Goal: Task Accomplishment & Management: Manage account settings

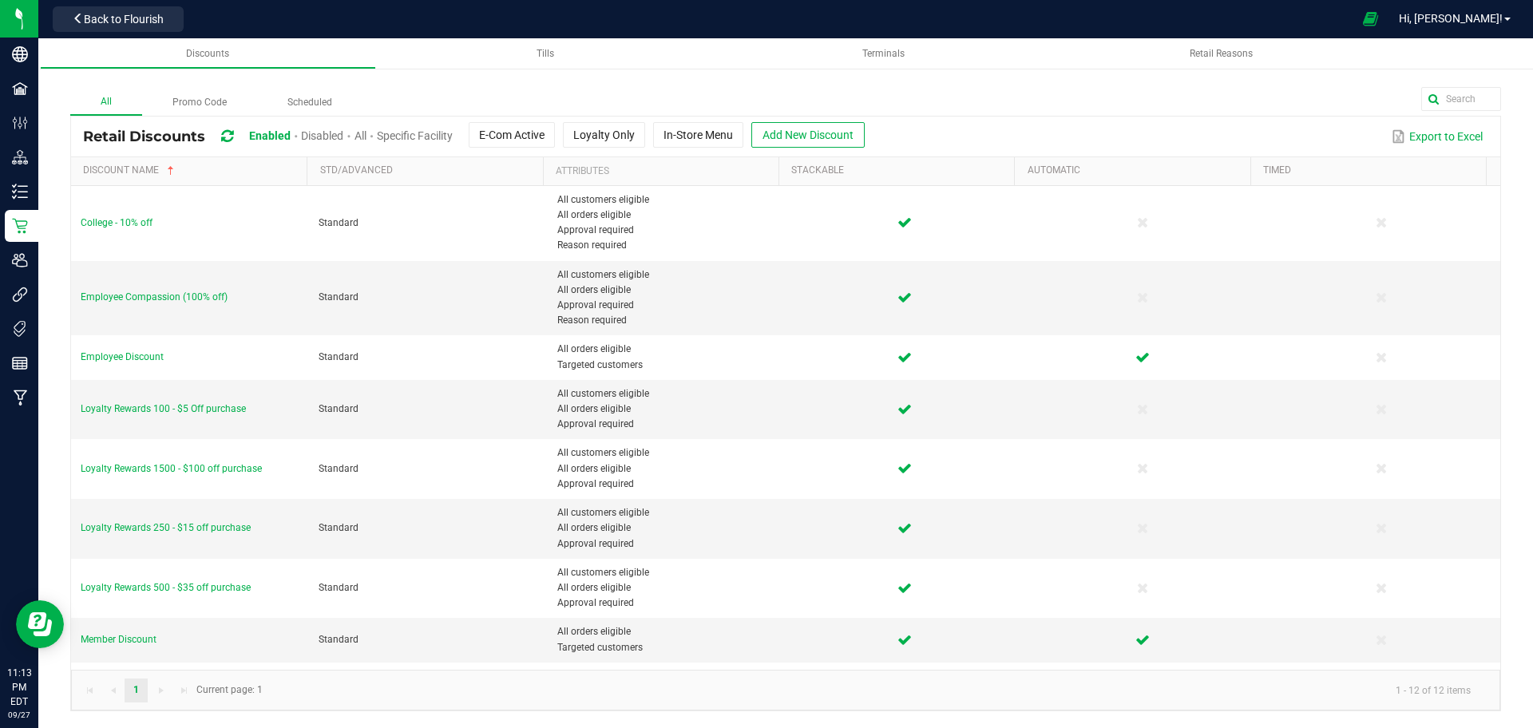
click at [307, 137] on span "Disabled" at bounding box center [322, 135] width 42 height 13
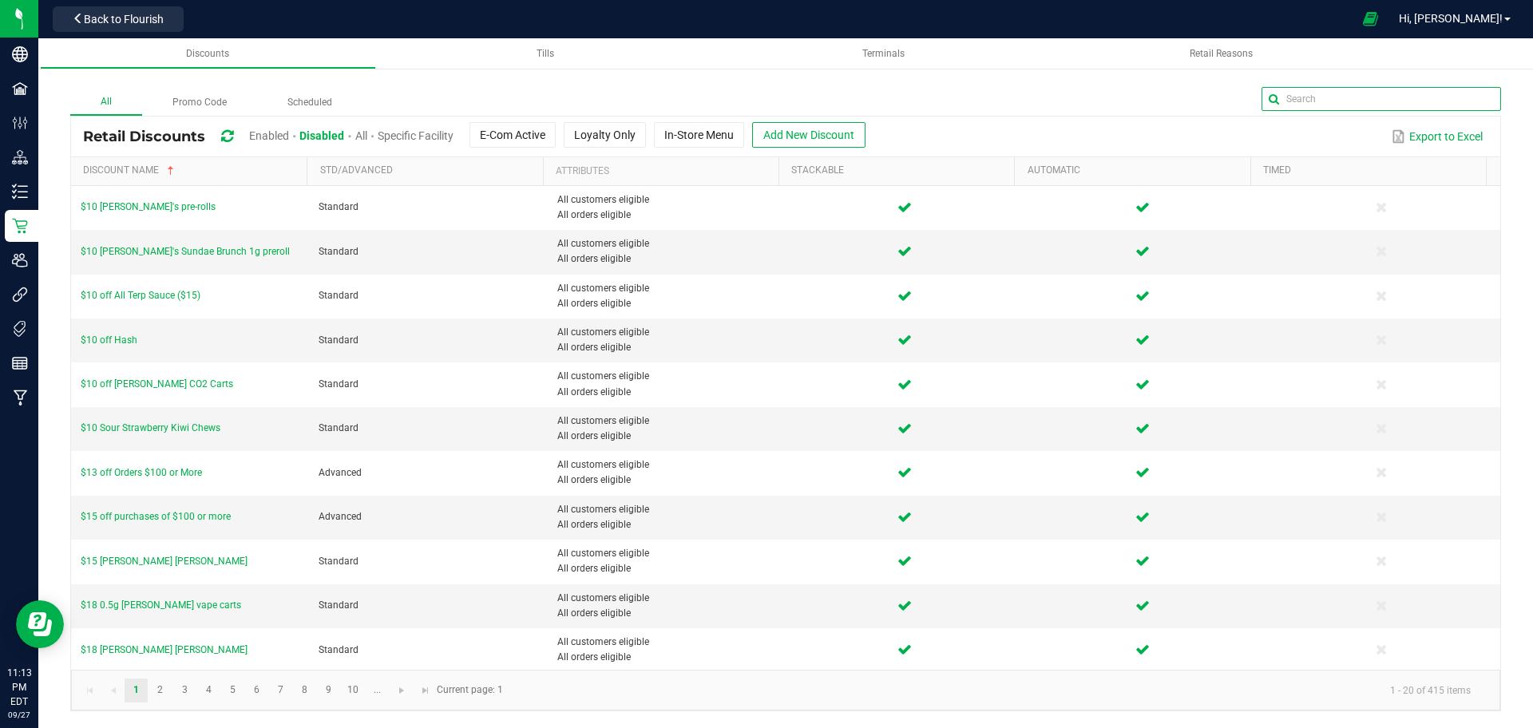
click at [1458, 100] on input "text" at bounding box center [1382, 99] width 240 height 24
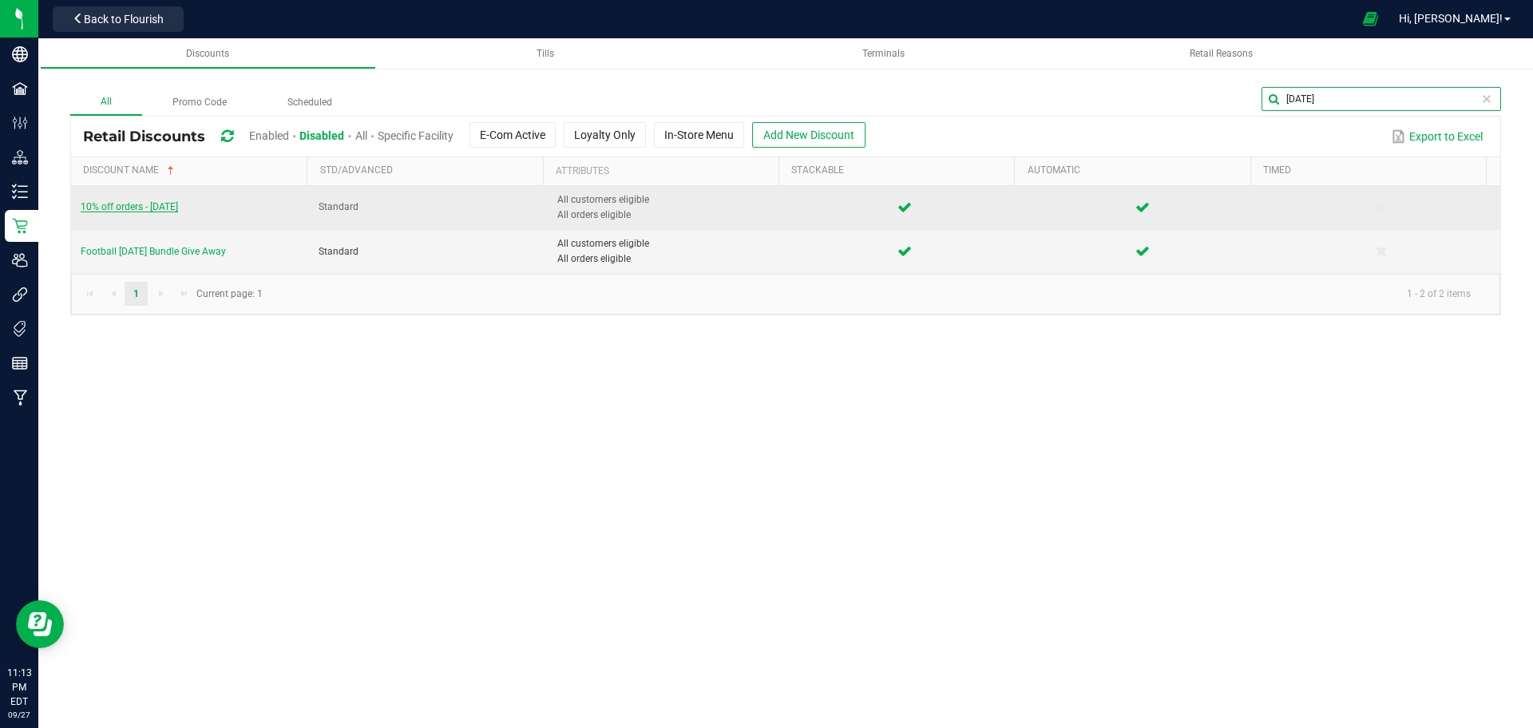
type input "[DATE]"
click at [137, 207] on span "10% off orders - [DATE]" at bounding box center [129, 206] width 97 height 11
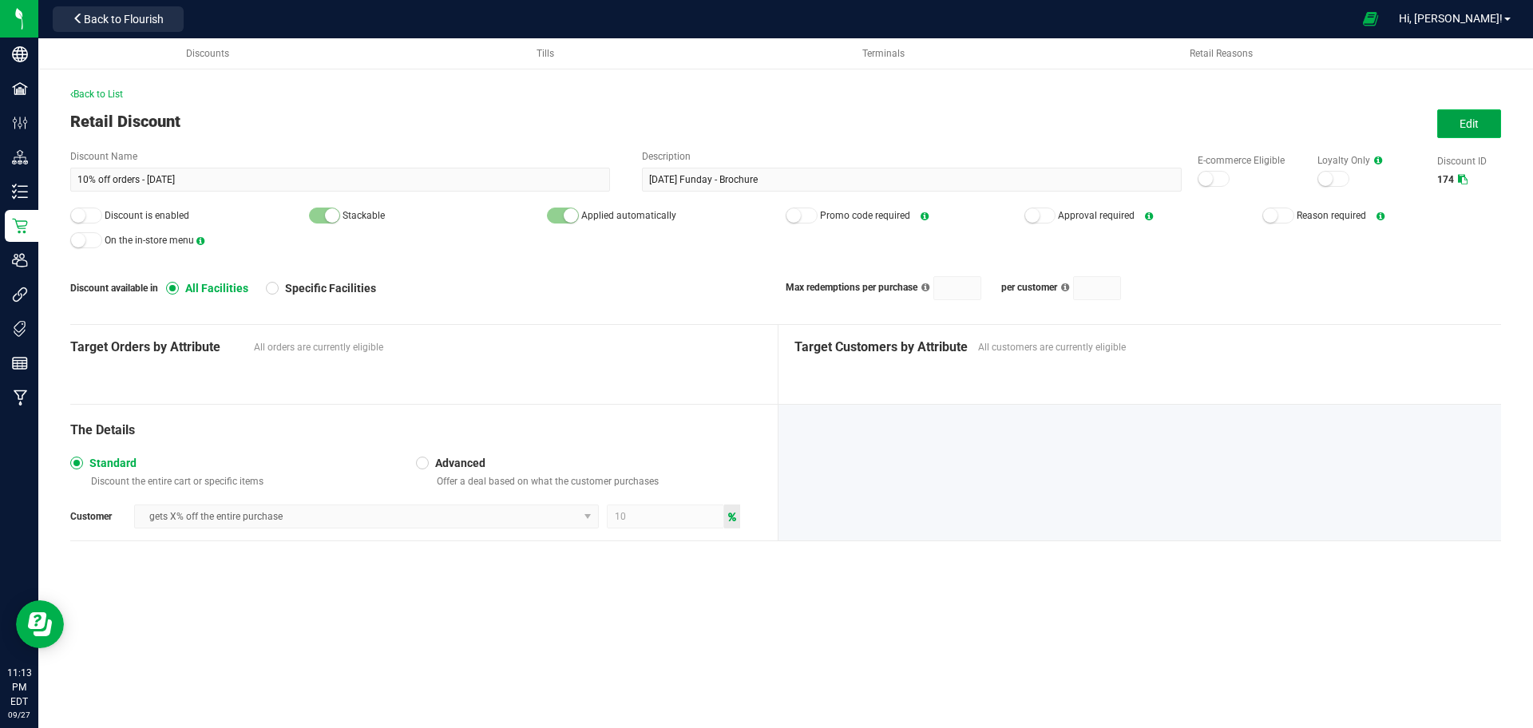
click at [1466, 119] on span "Edit" at bounding box center [1469, 123] width 19 height 13
click at [1212, 178] on small at bounding box center [1206, 179] width 14 height 14
click at [78, 215] on small at bounding box center [78, 215] width 14 height 14
click at [1464, 133] on button "Save" at bounding box center [1470, 123] width 64 height 29
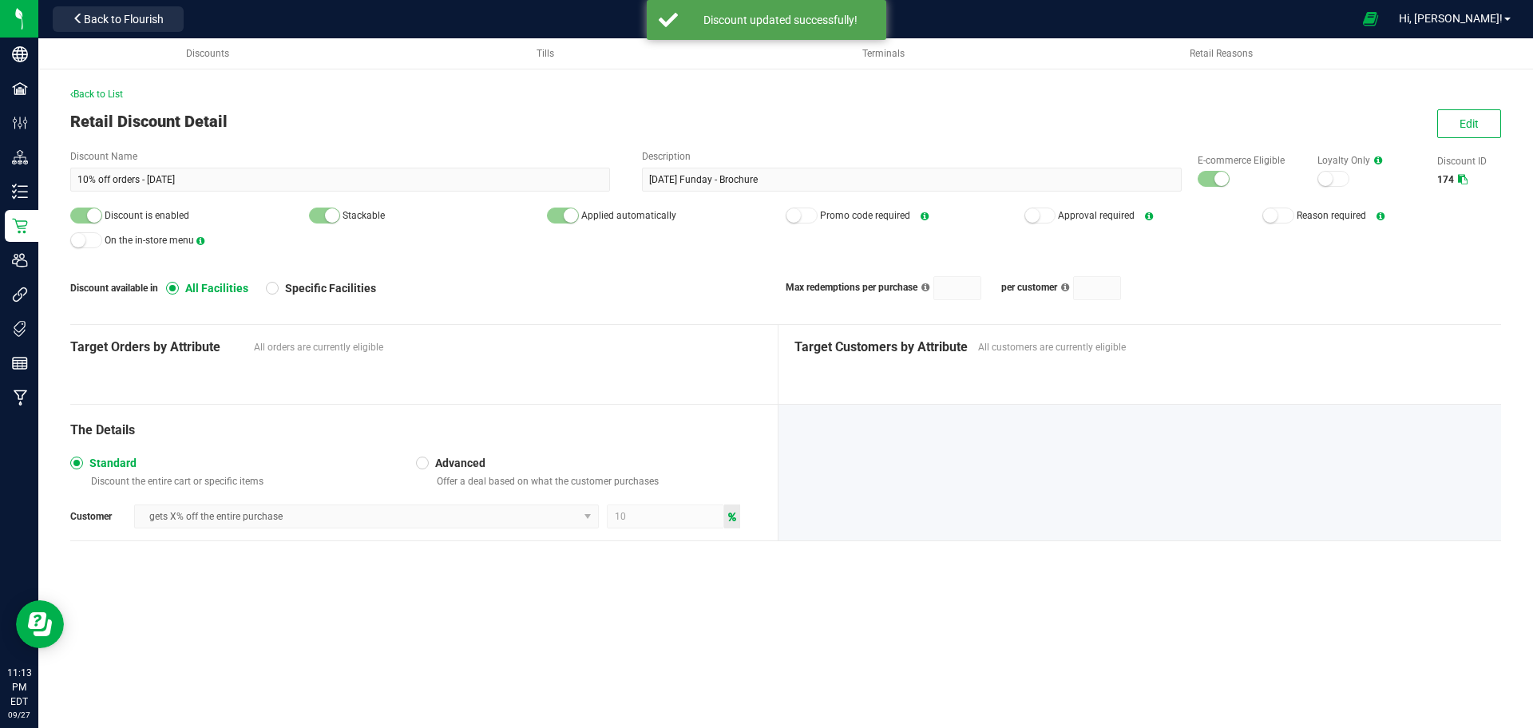
click at [100, 94] on span "Back to List" at bounding box center [96, 94] width 53 height 11
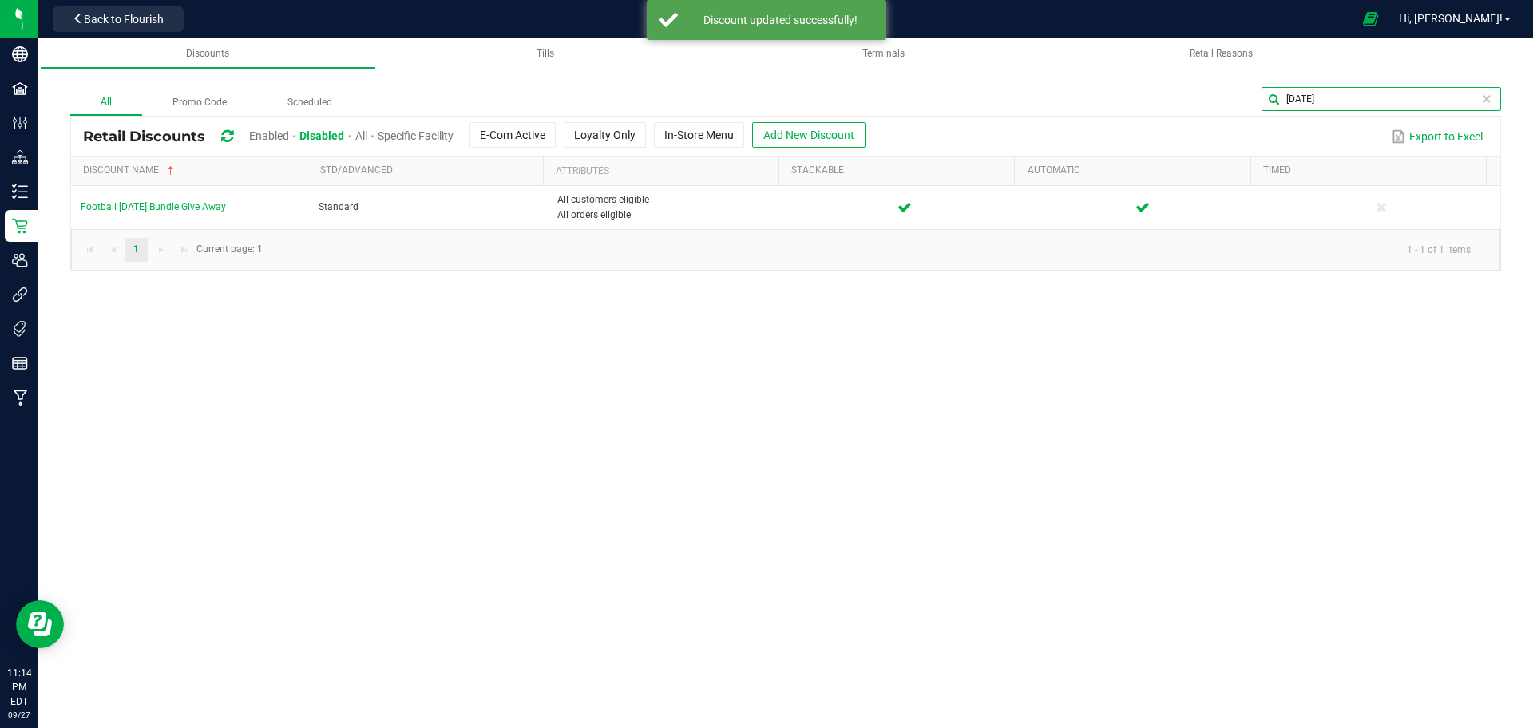
click at [1476, 95] on input "[DATE]" at bounding box center [1382, 99] width 240 height 24
type input "daily"
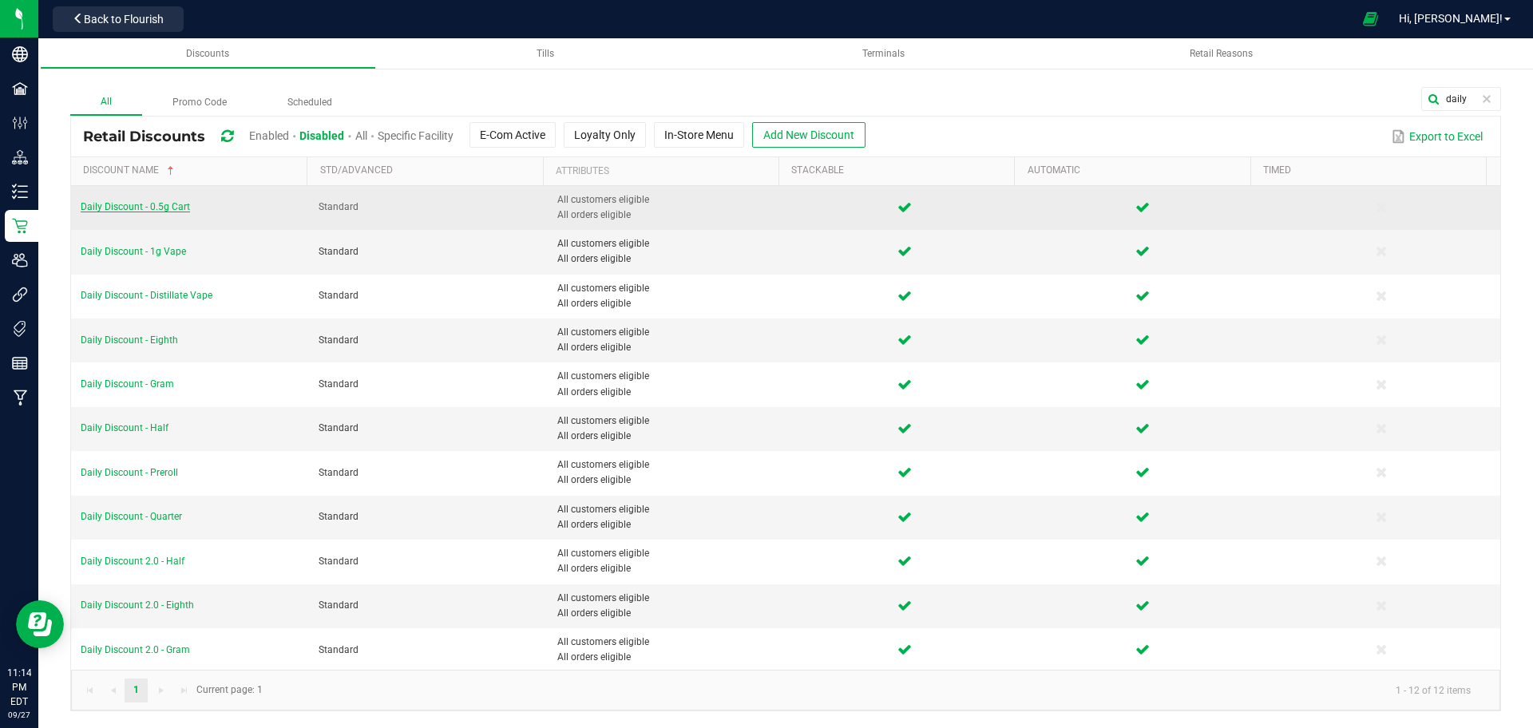
click at [157, 207] on span "Daily Discount - 0.5g Cart" at bounding box center [135, 206] width 109 height 11
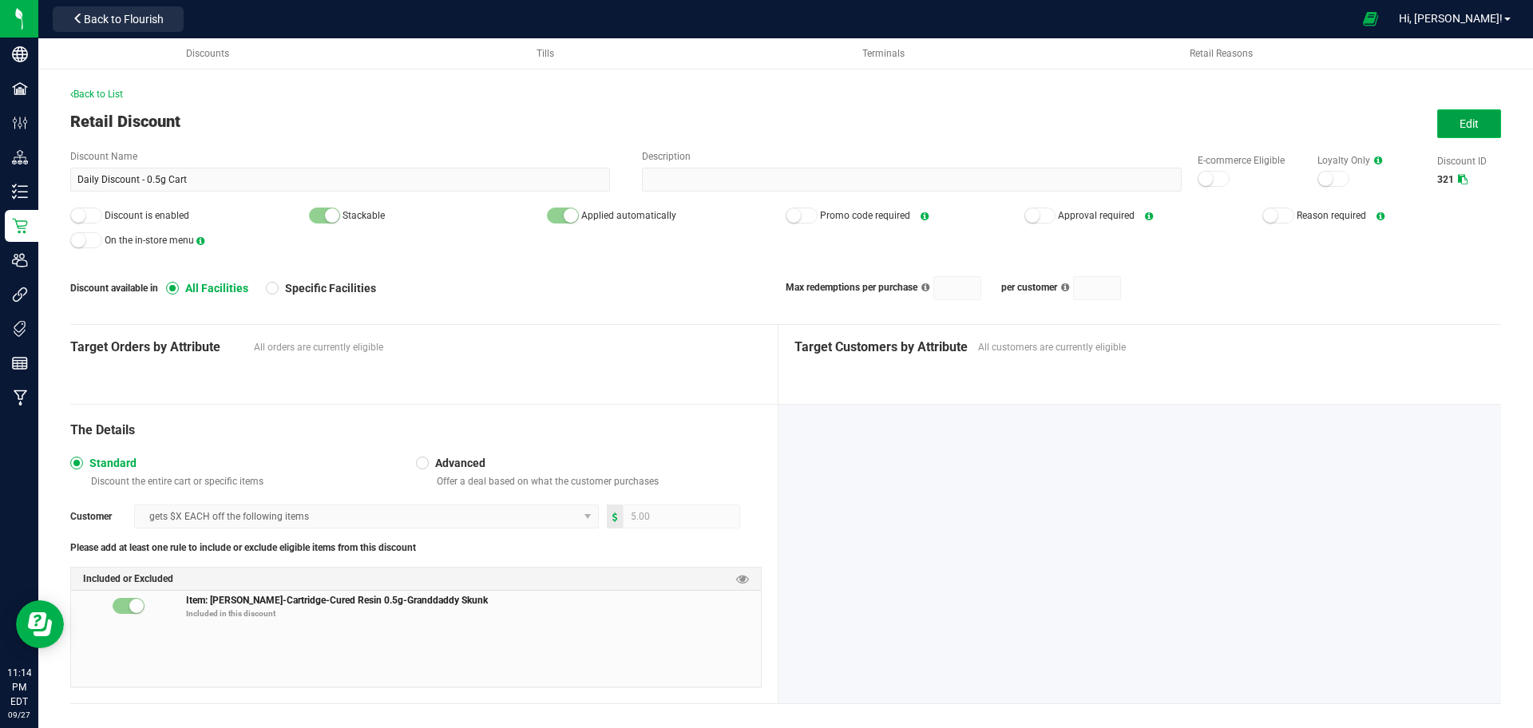
click at [1466, 128] on button "Edit" at bounding box center [1470, 123] width 64 height 29
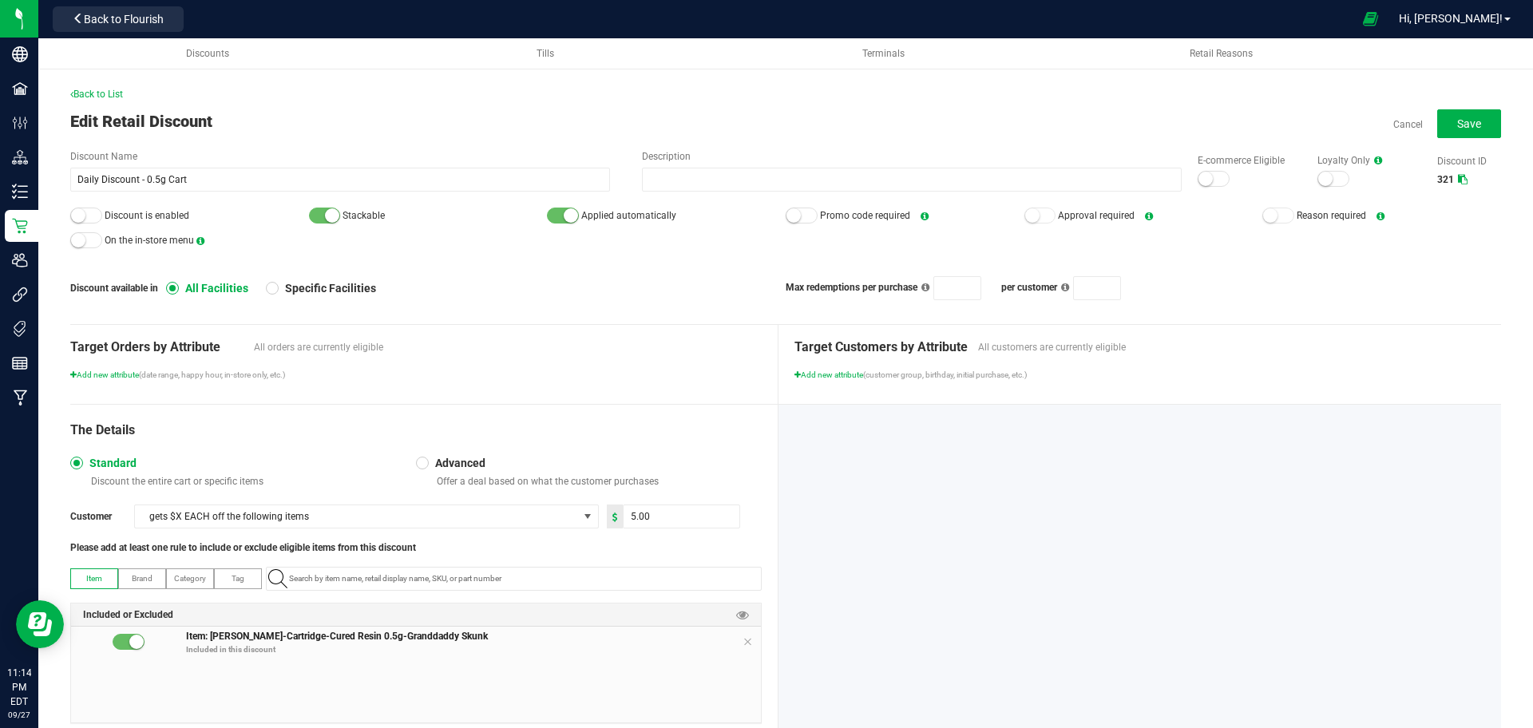
click at [1198, 184] on div at bounding box center [1214, 179] width 32 height 16
click at [85, 217] on small at bounding box center [78, 215] width 14 height 14
click at [1477, 111] on button "Save" at bounding box center [1470, 123] width 64 height 29
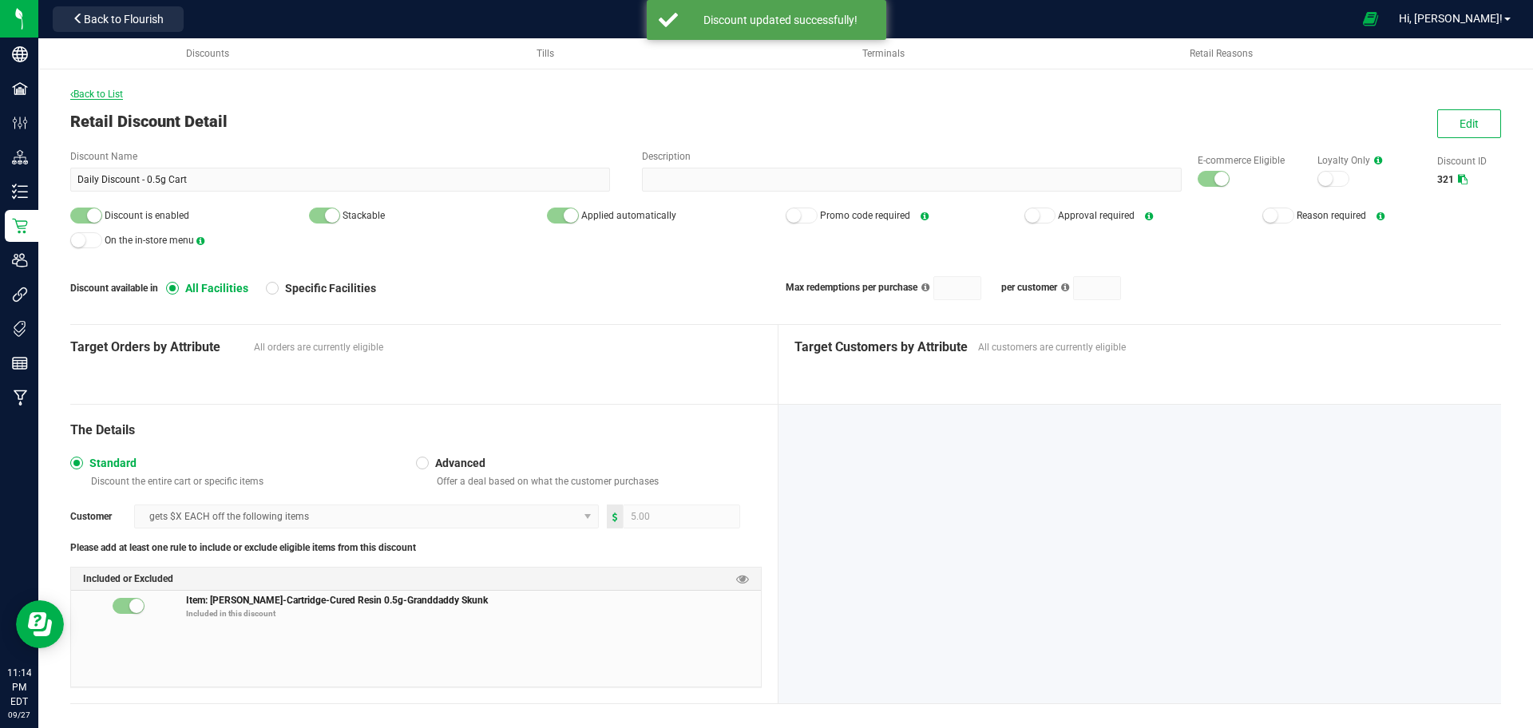
click at [95, 93] on span "Back to List" at bounding box center [96, 94] width 53 height 11
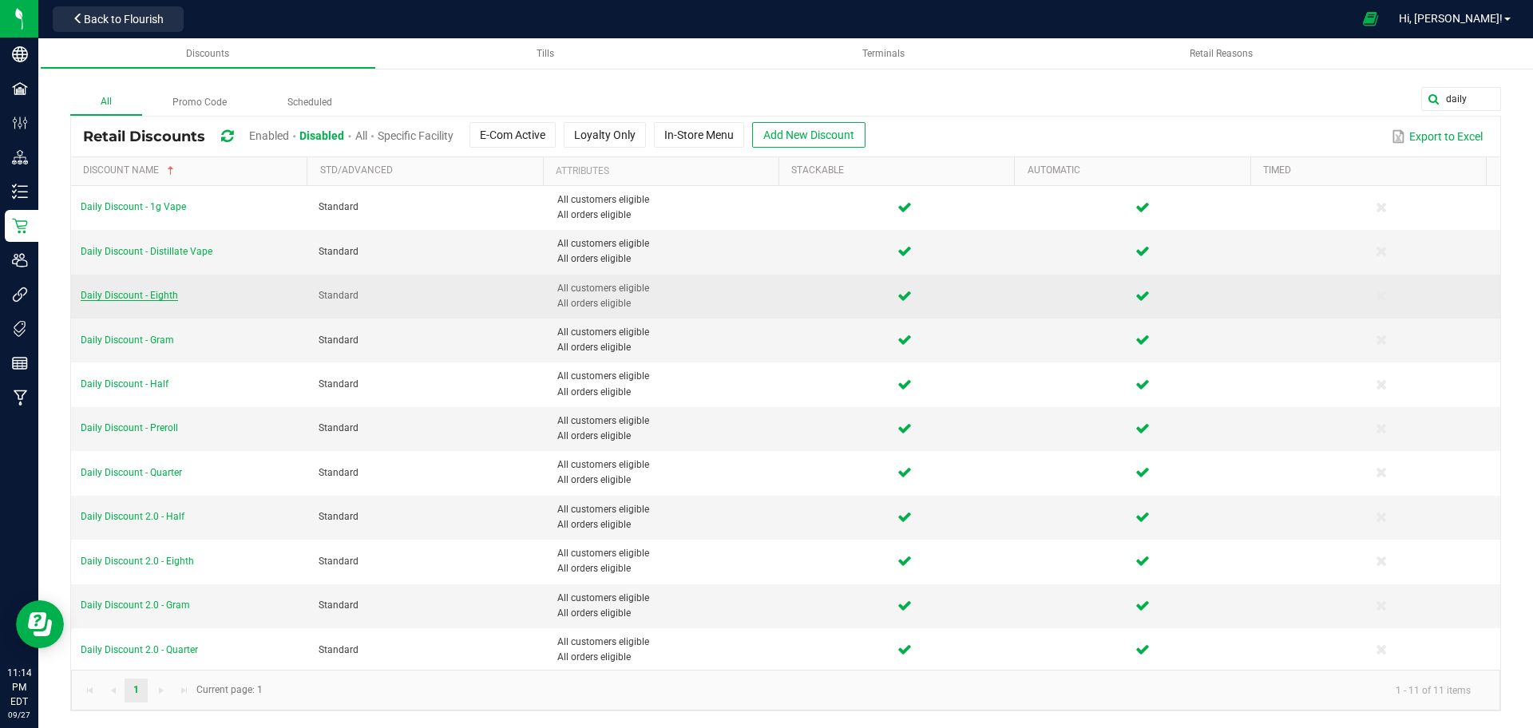
click at [144, 296] on span "Daily Discount - Eighth" at bounding box center [129, 295] width 97 height 11
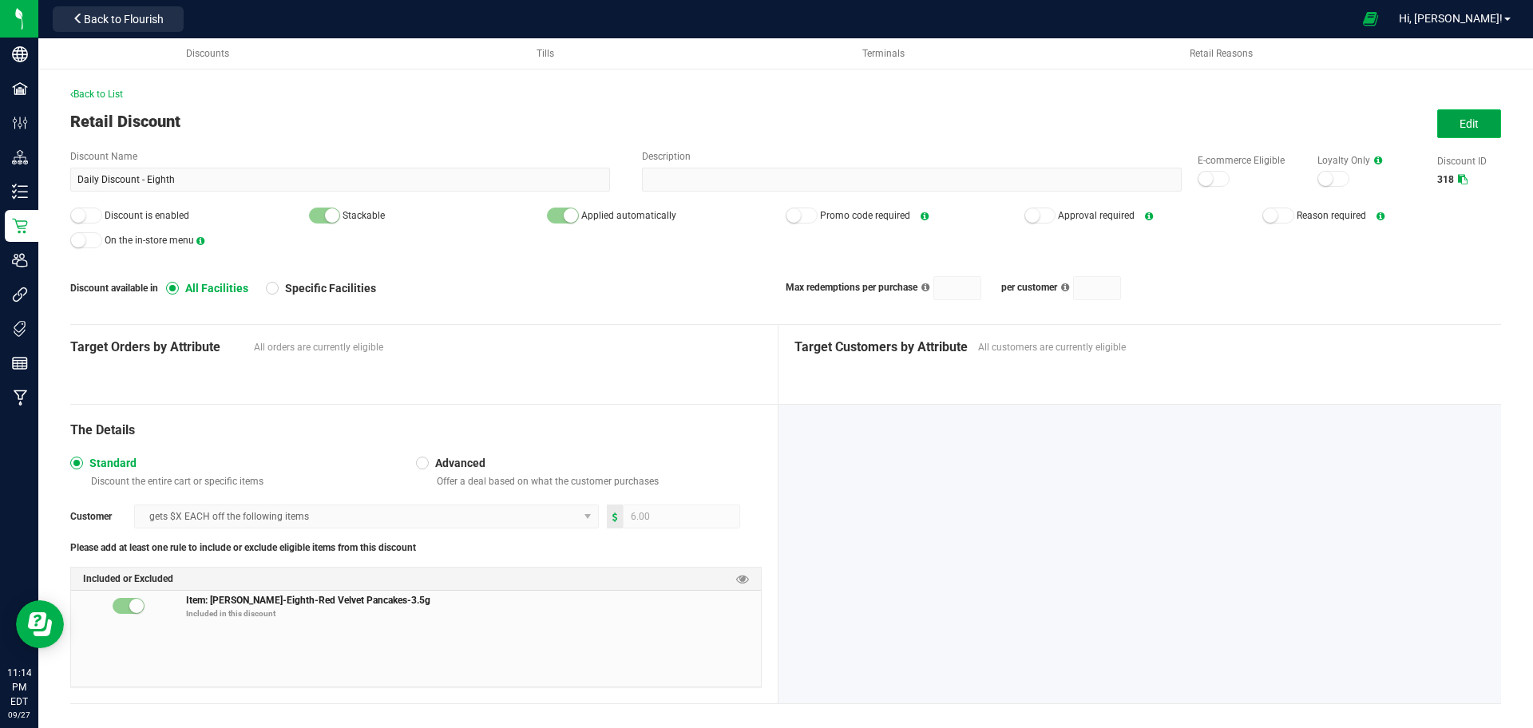
click at [1482, 116] on button "Edit" at bounding box center [1470, 123] width 64 height 29
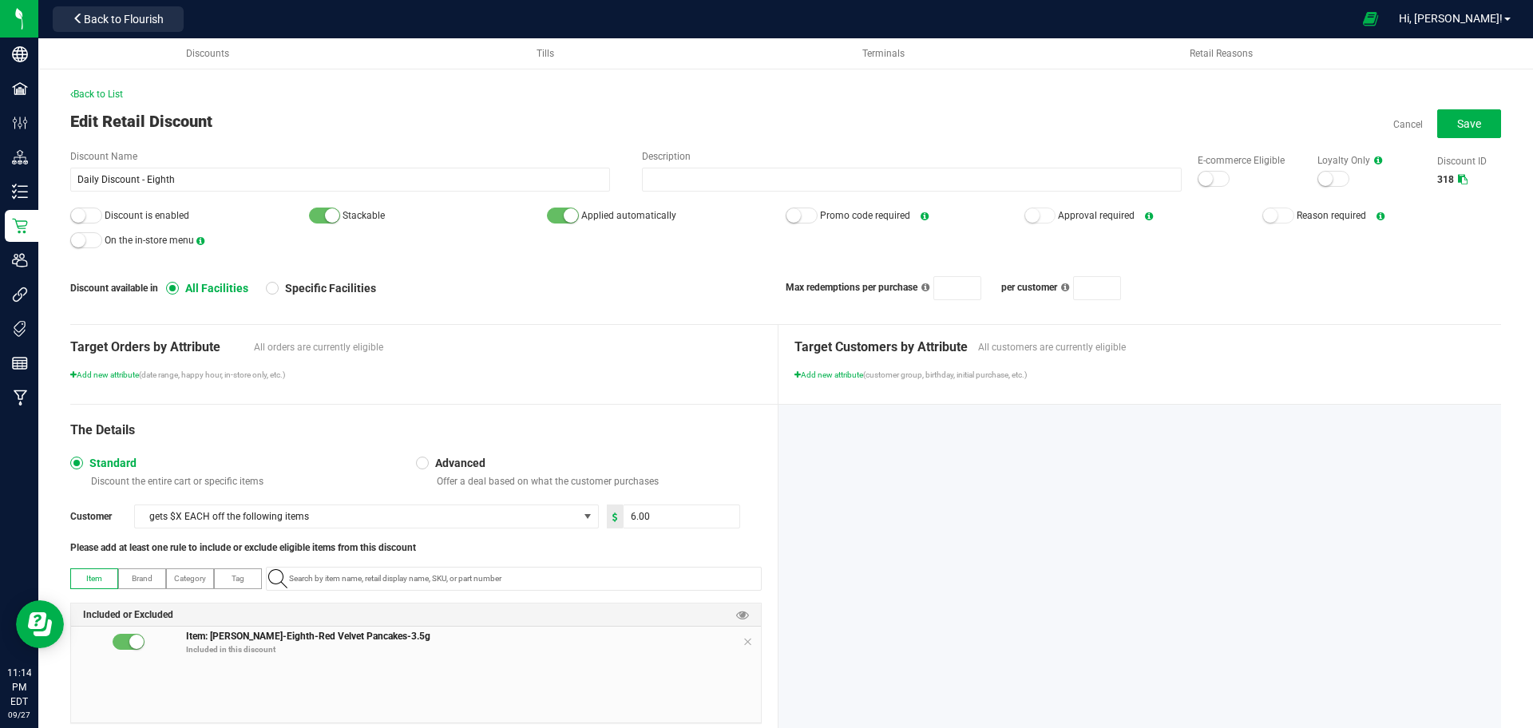
click at [1199, 178] on small at bounding box center [1206, 179] width 14 height 14
click at [86, 205] on span "Discount is enabled" at bounding box center [189, 216] width 239 height 24
click at [84, 209] on div at bounding box center [86, 216] width 32 height 16
click at [1438, 125] on button "Save" at bounding box center [1470, 123] width 64 height 29
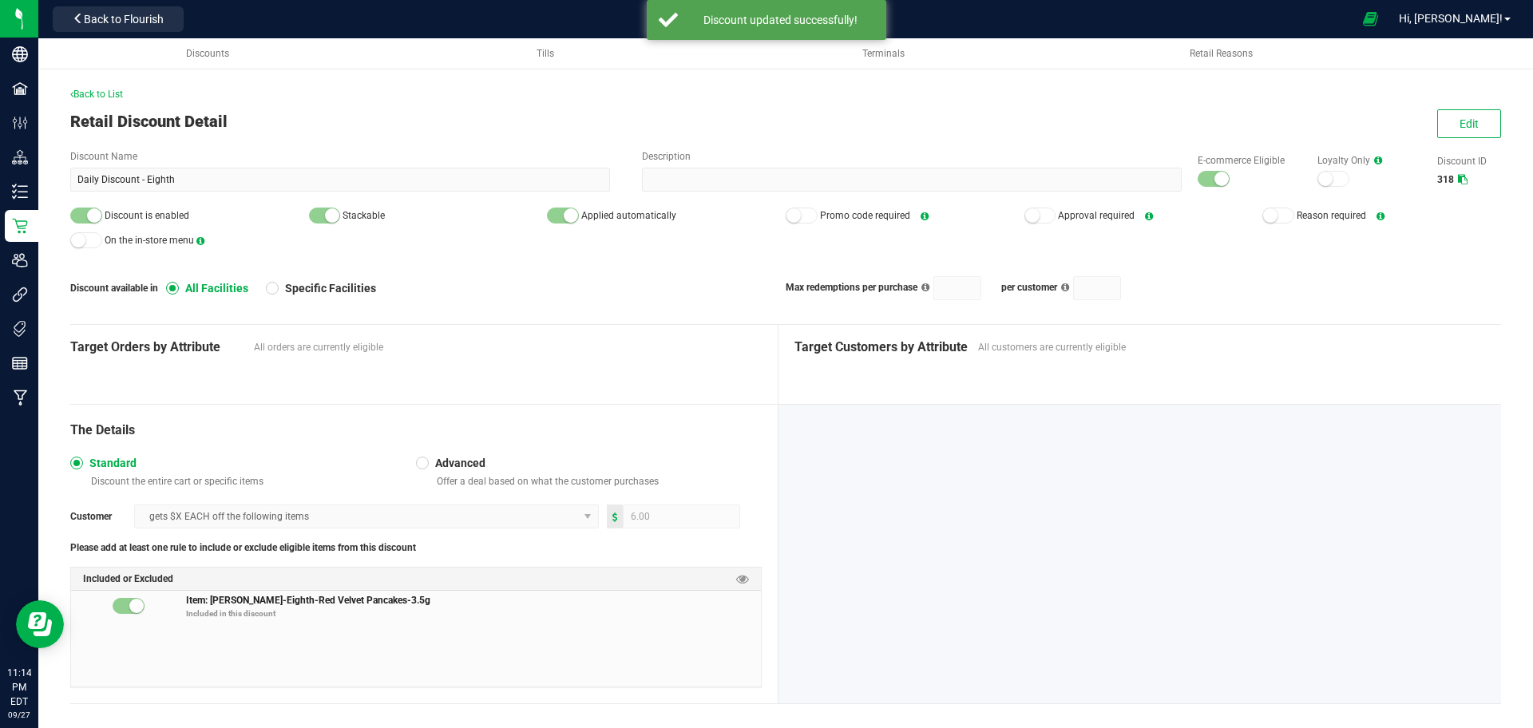
click at [93, 100] on div "Back to List" at bounding box center [785, 94] width 1431 height 14
click at [93, 96] on span "Back to List" at bounding box center [96, 94] width 53 height 11
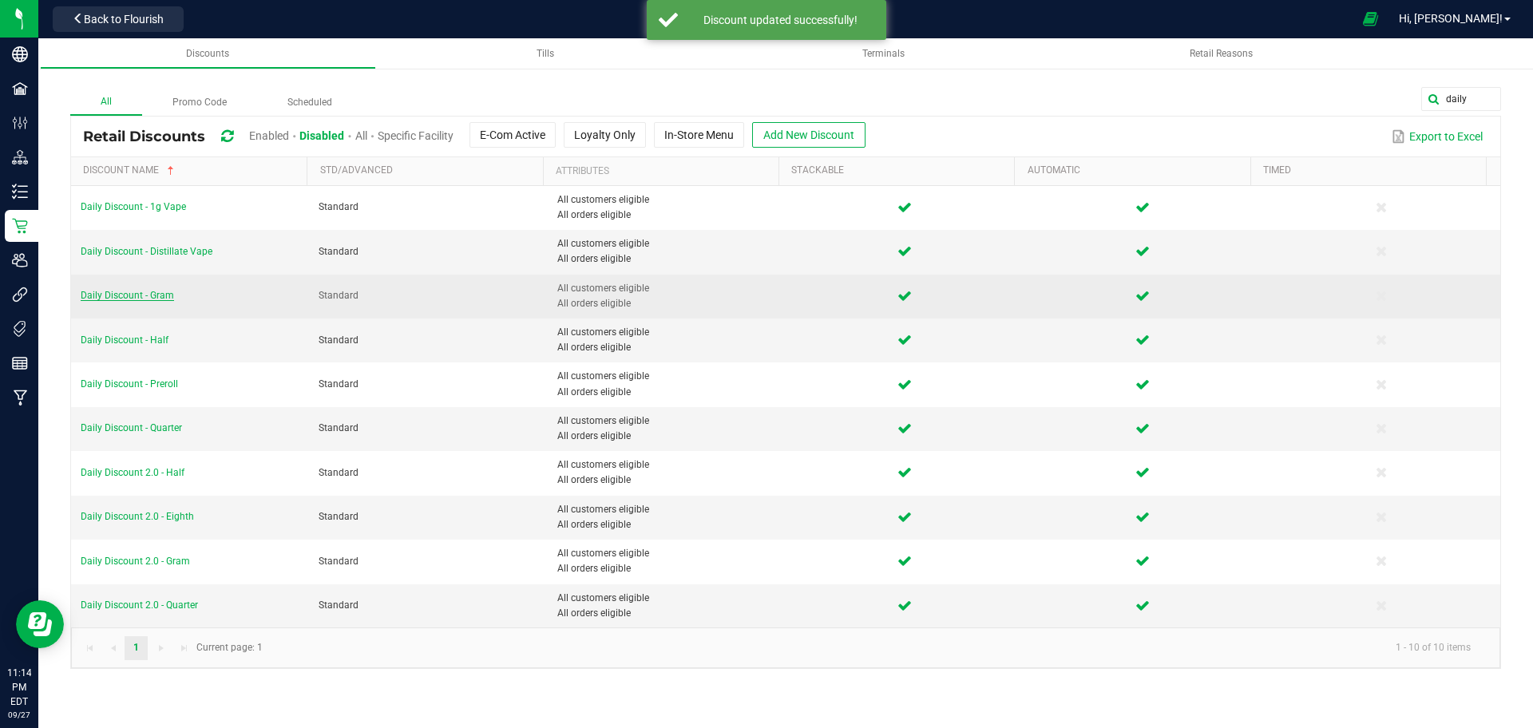
click at [134, 294] on span "Daily Discount - Gram" at bounding box center [127, 295] width 93 height 11
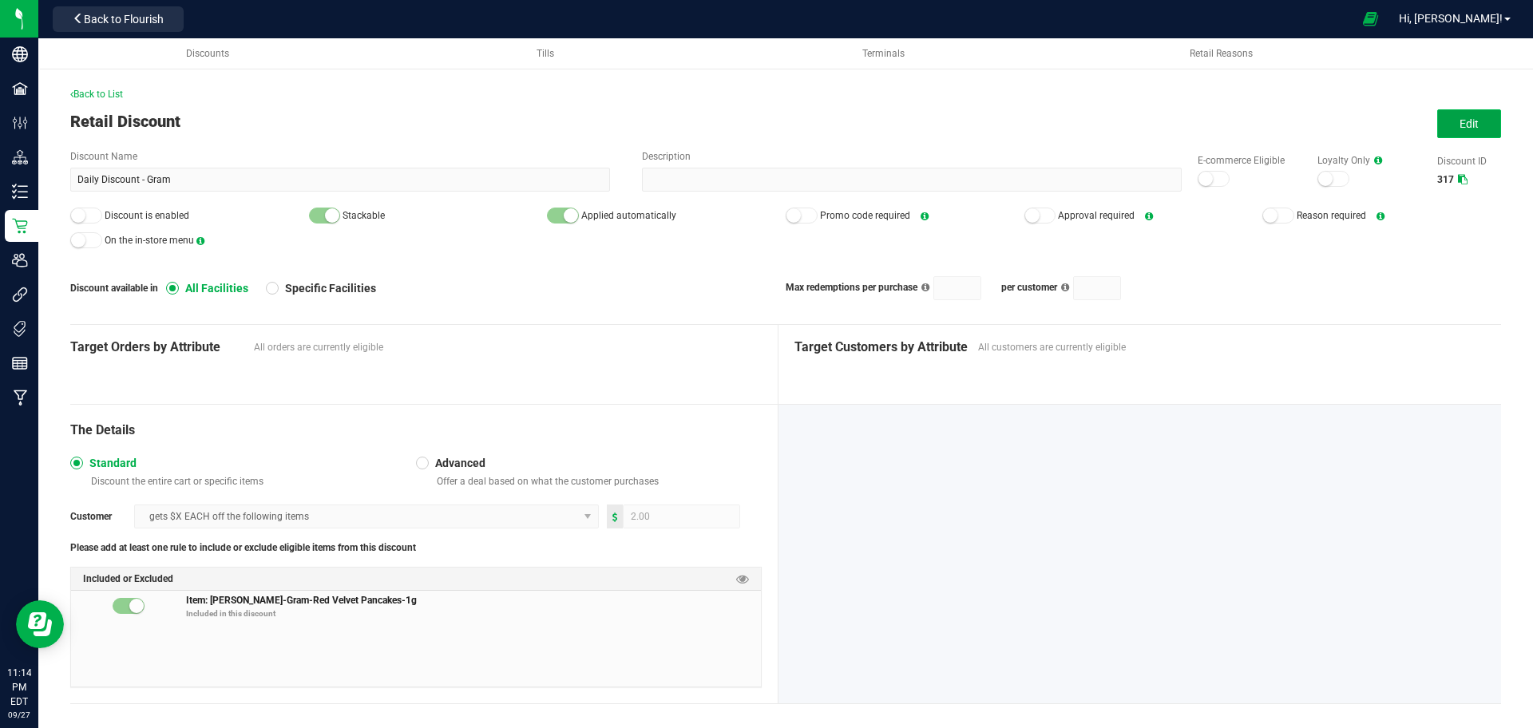
click at [1438, 121] on button "Edit" at bounding box center [1470, 123] width 64 height 29
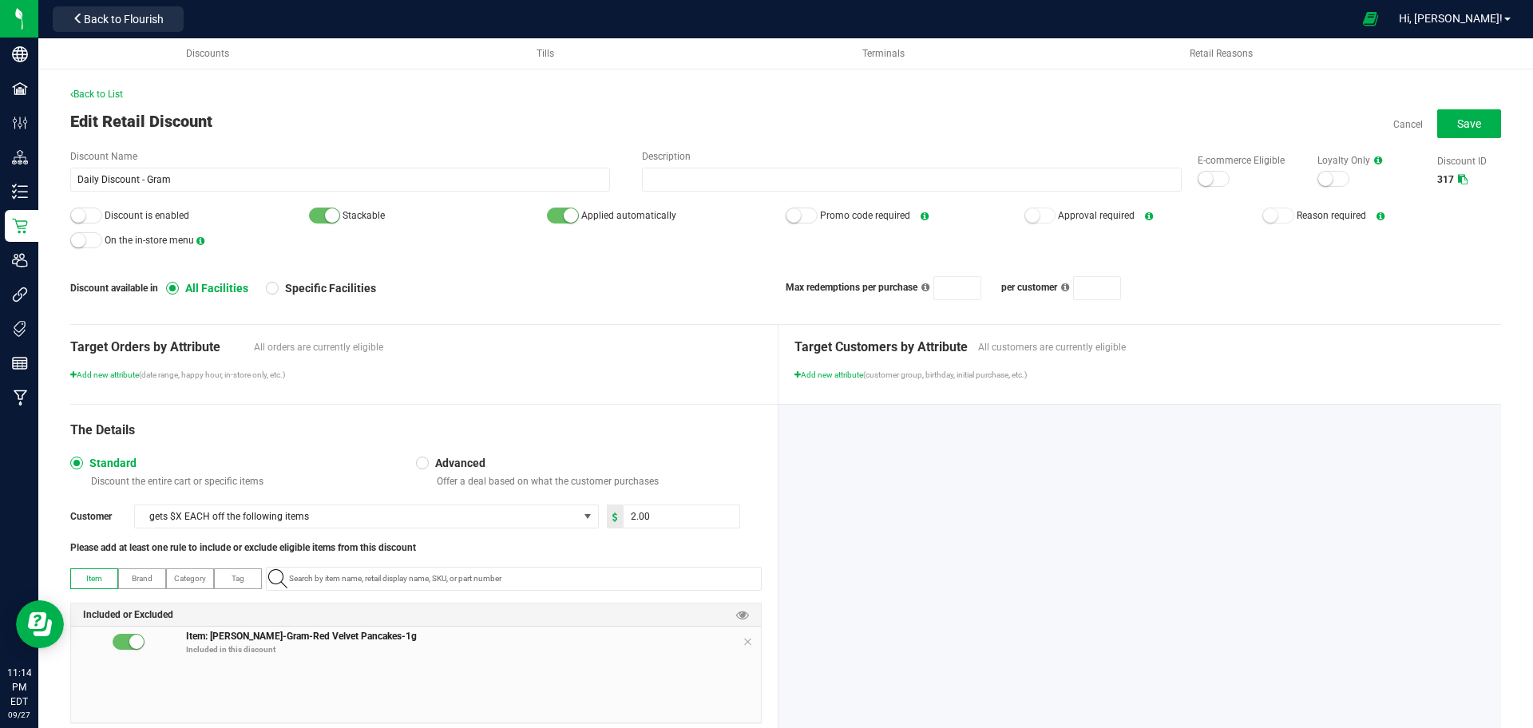
click at [1203, 181] on div at bounding box center [1214, 179] width 32 height 16
click at [86, 208] on div at bounding box center [86, 216] width 32 height 16
click at [1458, 120] on span "Save" at bounding box center [1470, 123] width 24 height 13
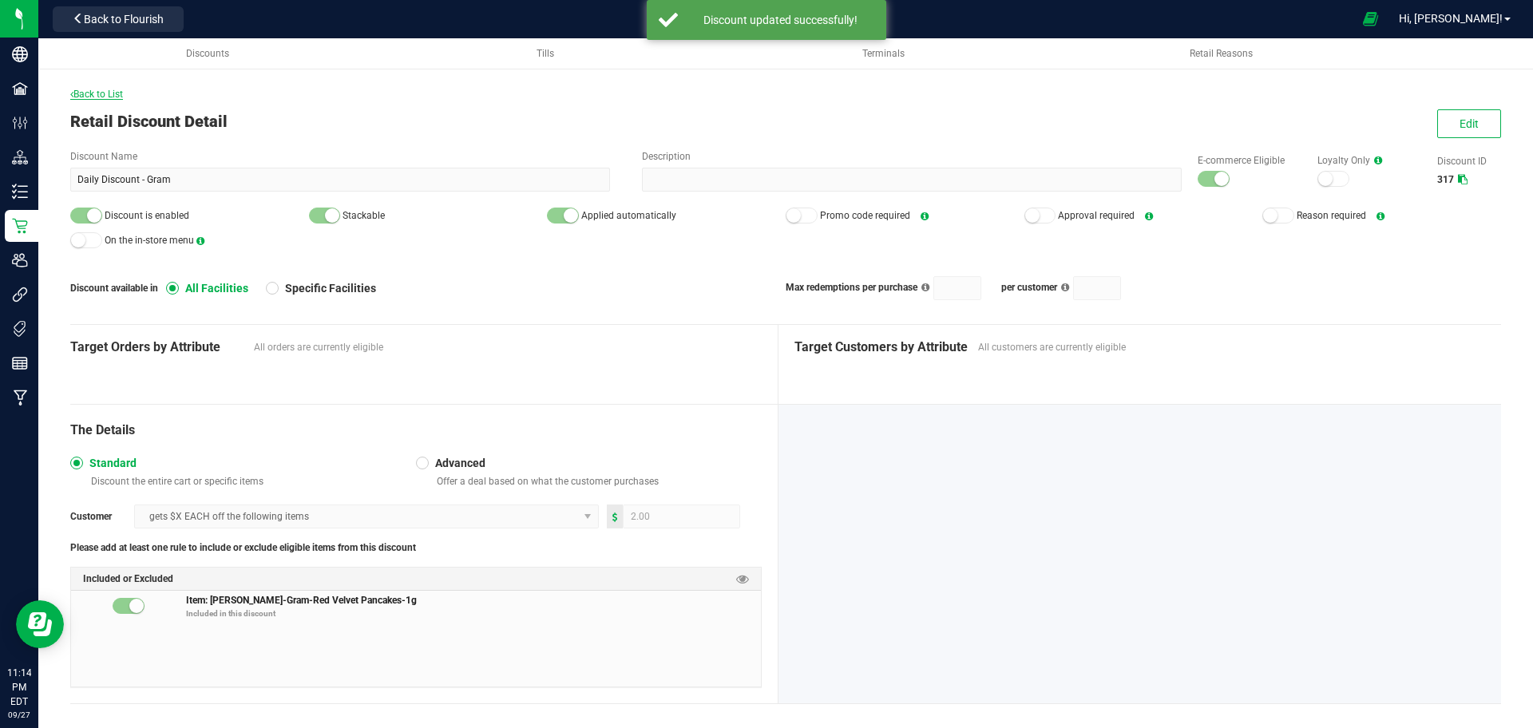
click at [90, 92] on span "Back to List" at bounding box center [96, 94] width 53 height 11
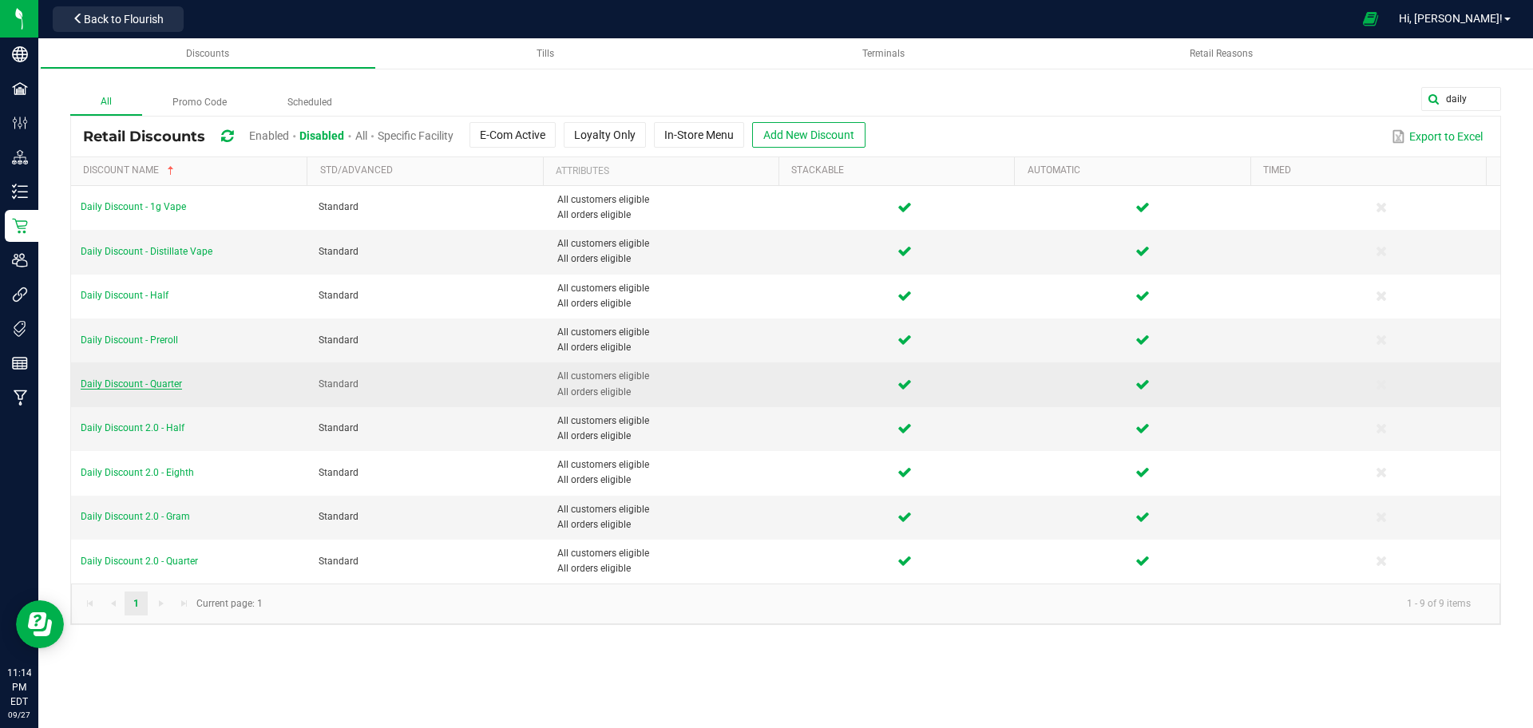
click at [165, 388] on span "Daily Discount - Quarter" at bounding box center [131, 384] width 101 height 11
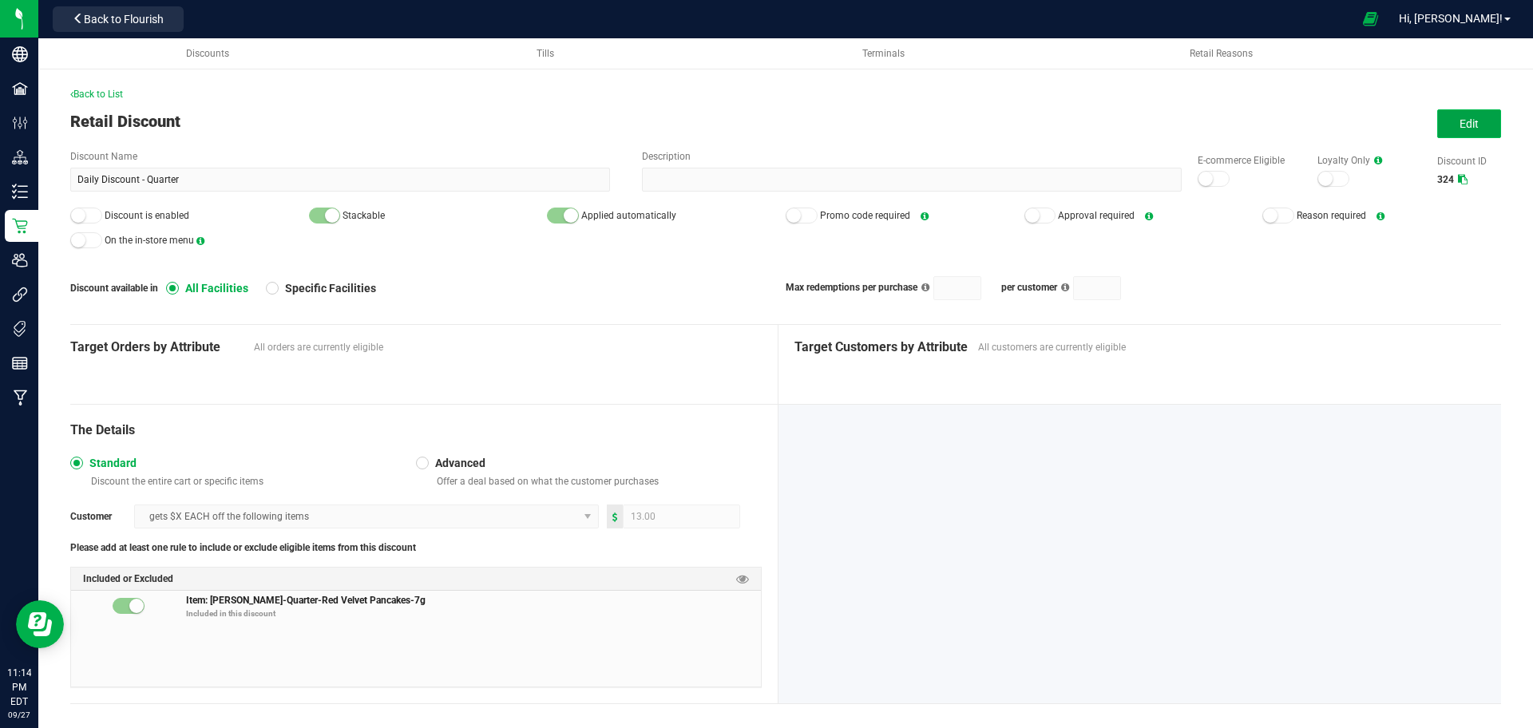
click at [1460, 128] on span "Edit" at bounding box center [1469, 123] width 19 height 13
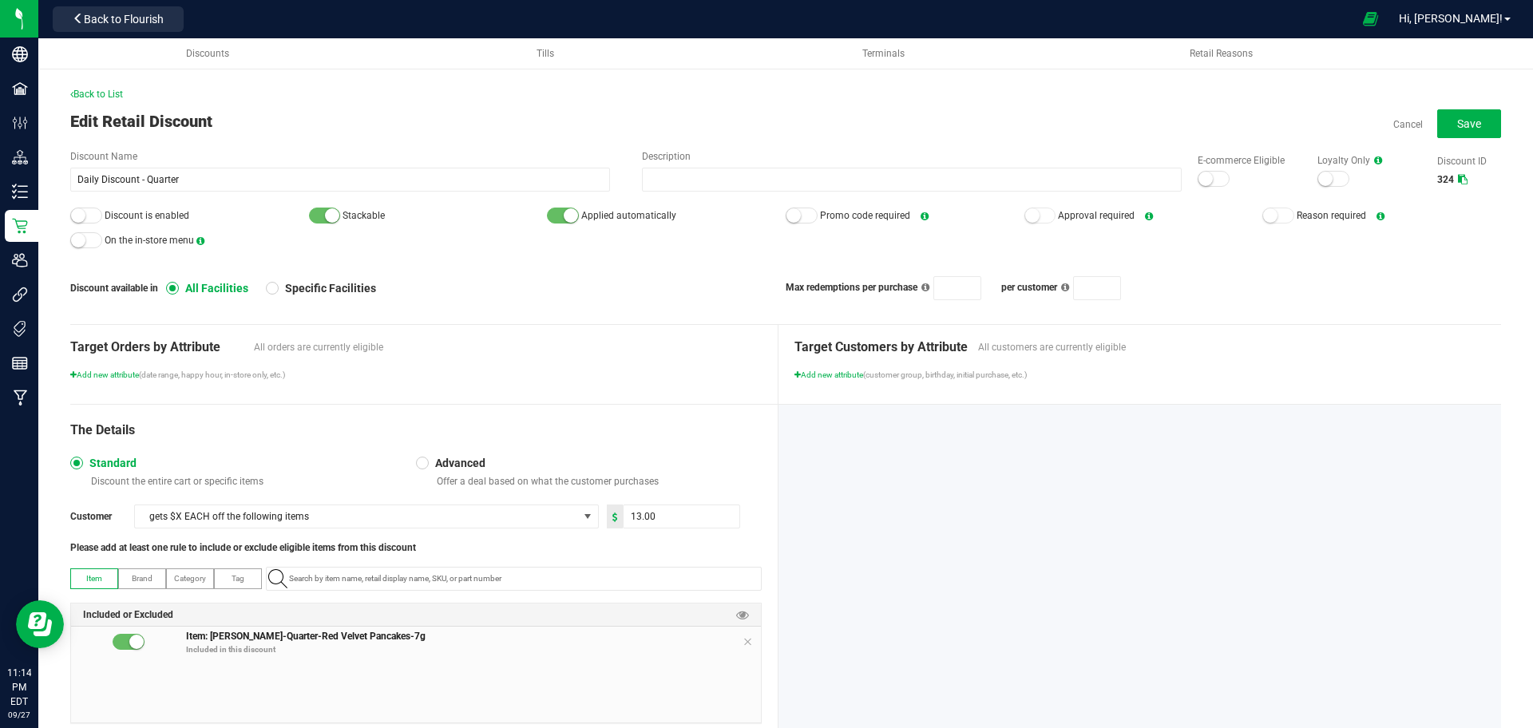
click at [1200, 173] on div at bounding box center [1214, 179] width 32 height 16
click at [73, 206] on span "Discount is enabled" at bounding box center [189, 216] width 239 height 24
click at [71, 210] on form-toggle at bounding box center [86, 215] width 32 height 11
click at [86, 212] on div at bounding box center [86, 216] width 32 height 16
click at [1464, 122] on span "Save" at bounding box center [1470, 123] width 24 height 13
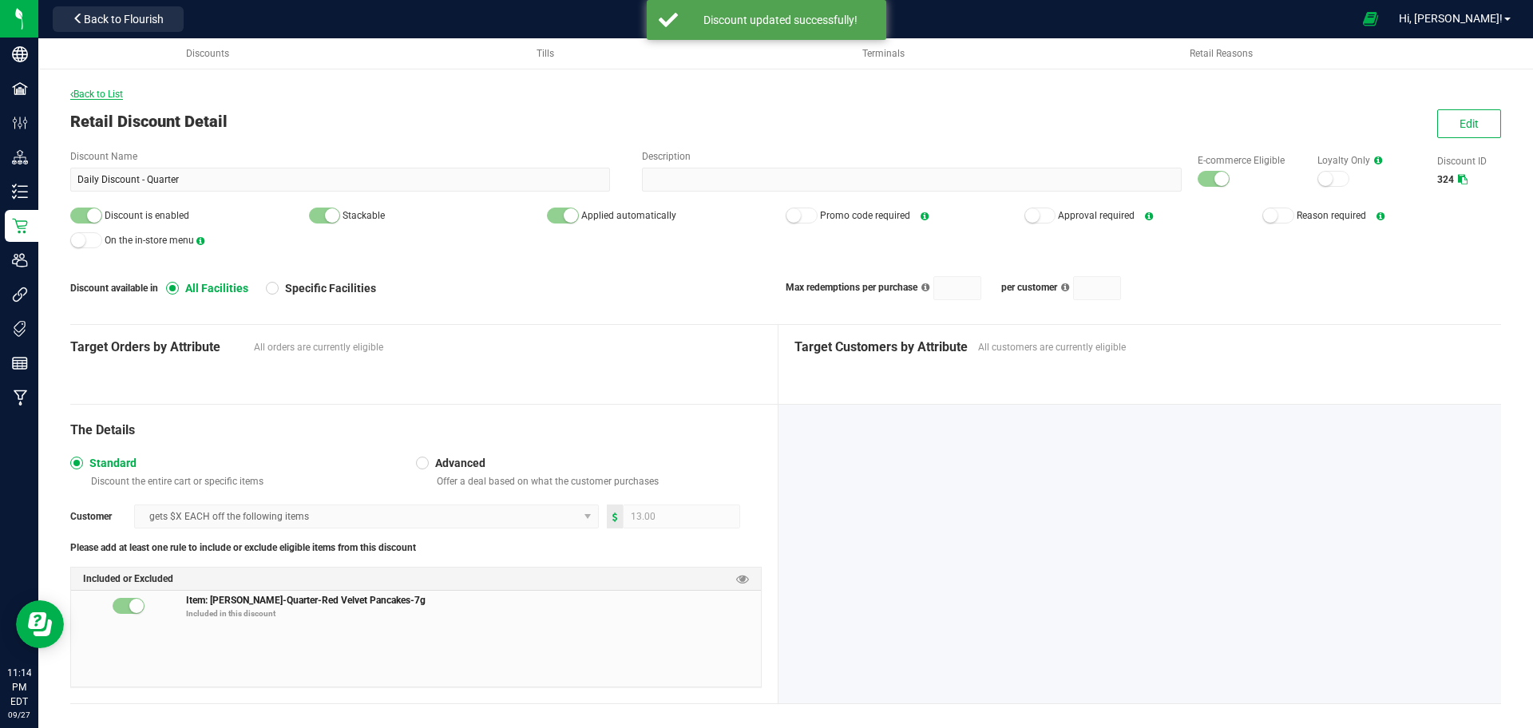
click at [103, 91] on span "Back to List" at bounding box center [96, 94] width 53 height 11
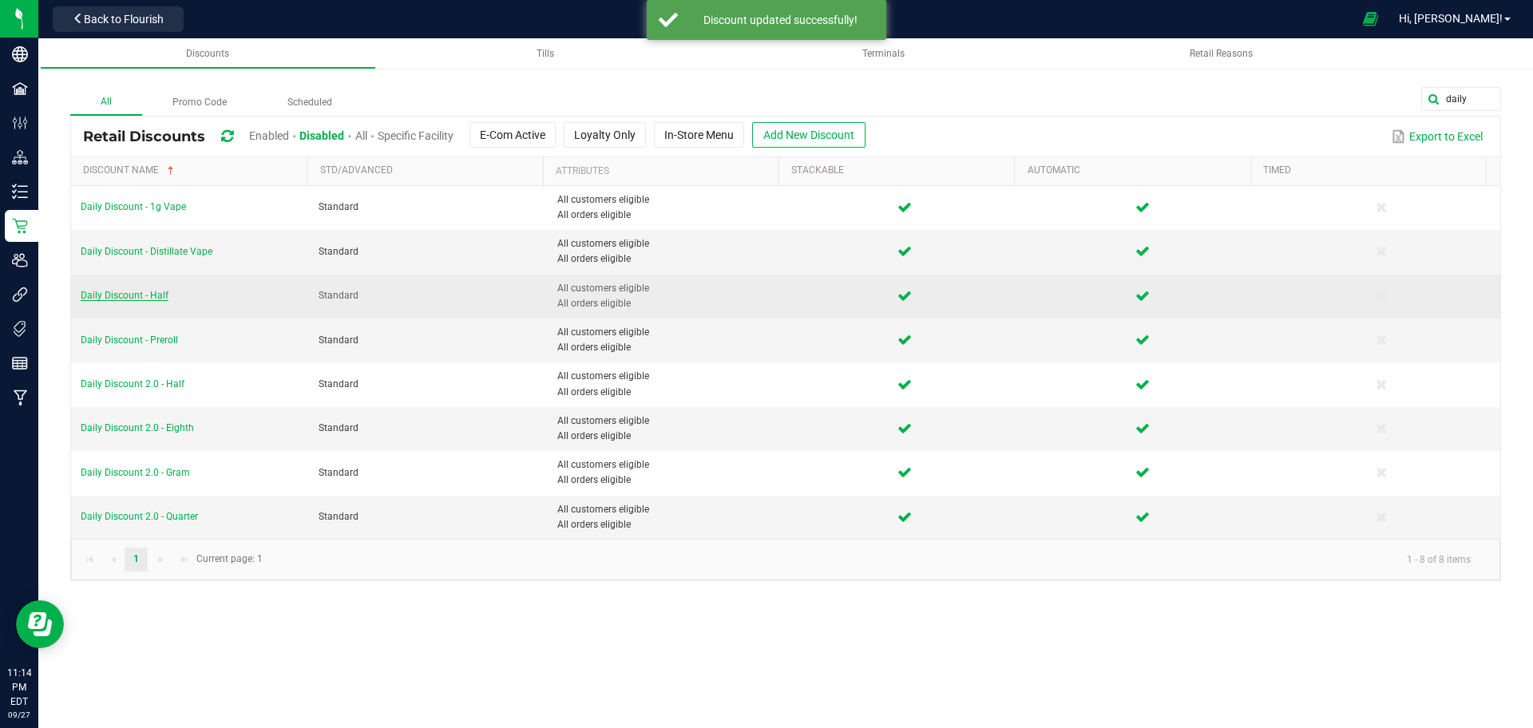
click at [141, 292] on span "Daily Discount - Half" at bounding box center [125, 295] width 88 height 11
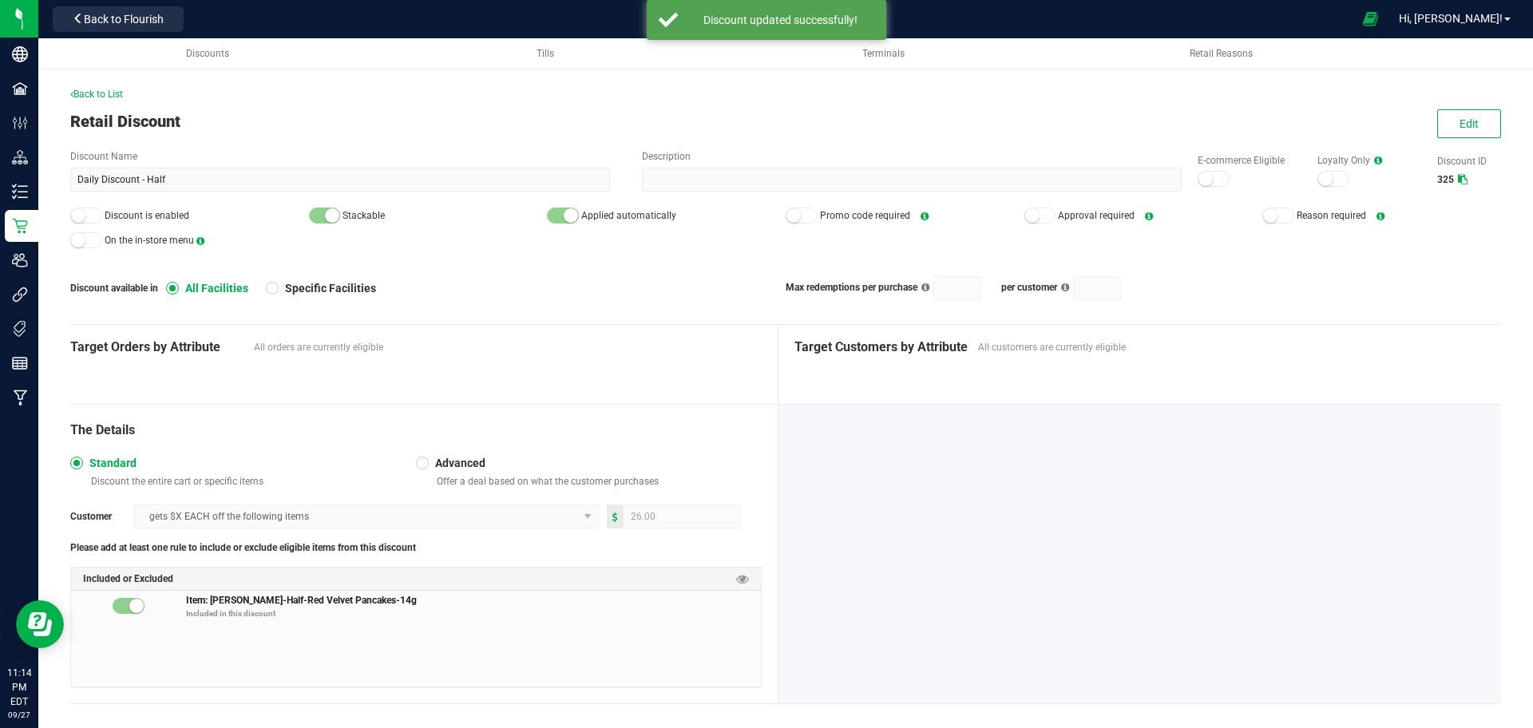
click at [1423, 131] on div "Edit" at bounding box center [1462, 123] width 78 height 29
click at [1438, 132] on button "Edit" at bounding box center [1470, 123] width 64 height 29
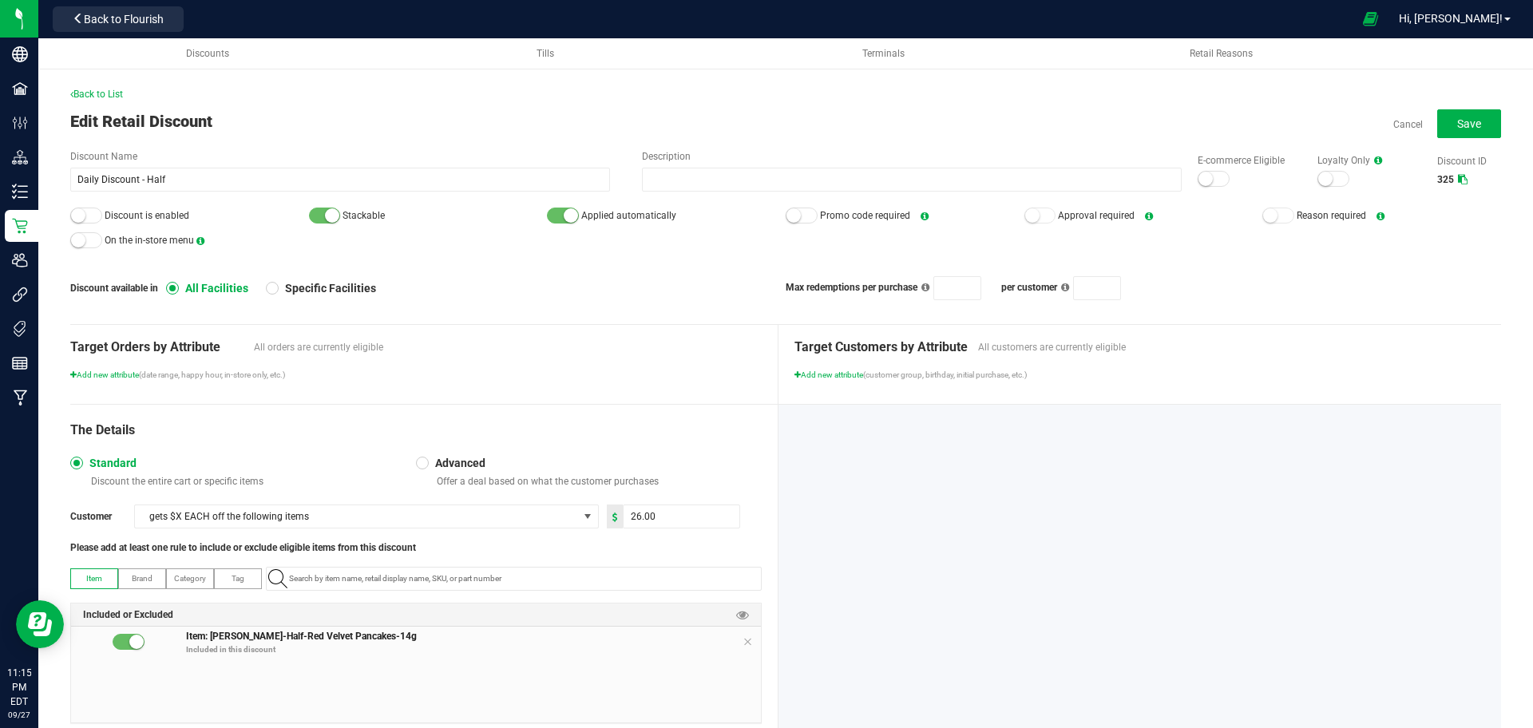
click at [1198, 172] on div at bounding box center [1214, 179] width 32 height 16
click at [89, 218] on div at bounding box center [86, 216] width 32 height 16
click at [1459, 135] on button "Save" at bounding box center [1470, 123] width 64 height 29
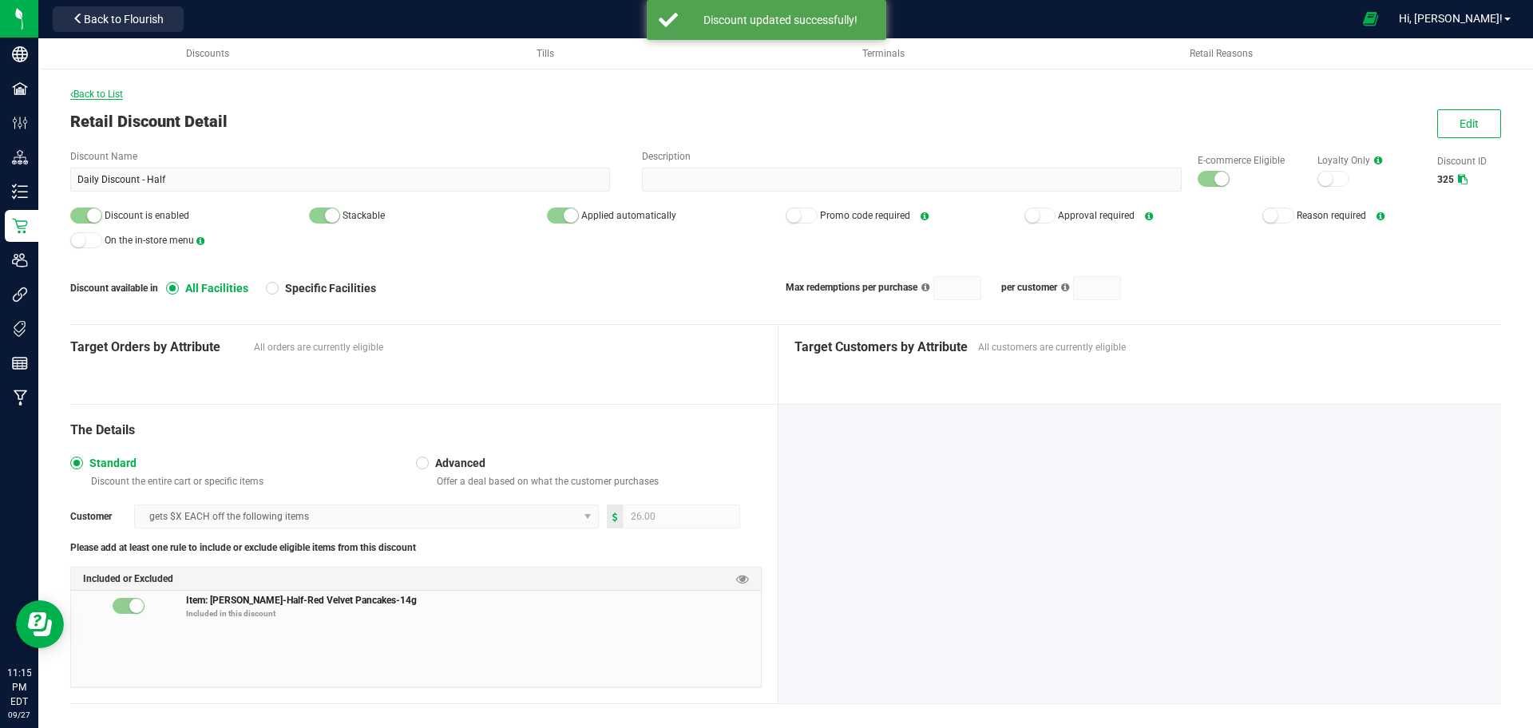
click at [115, 97] on span "Back to List" at bounding box center [96, 94] width 53 height 11
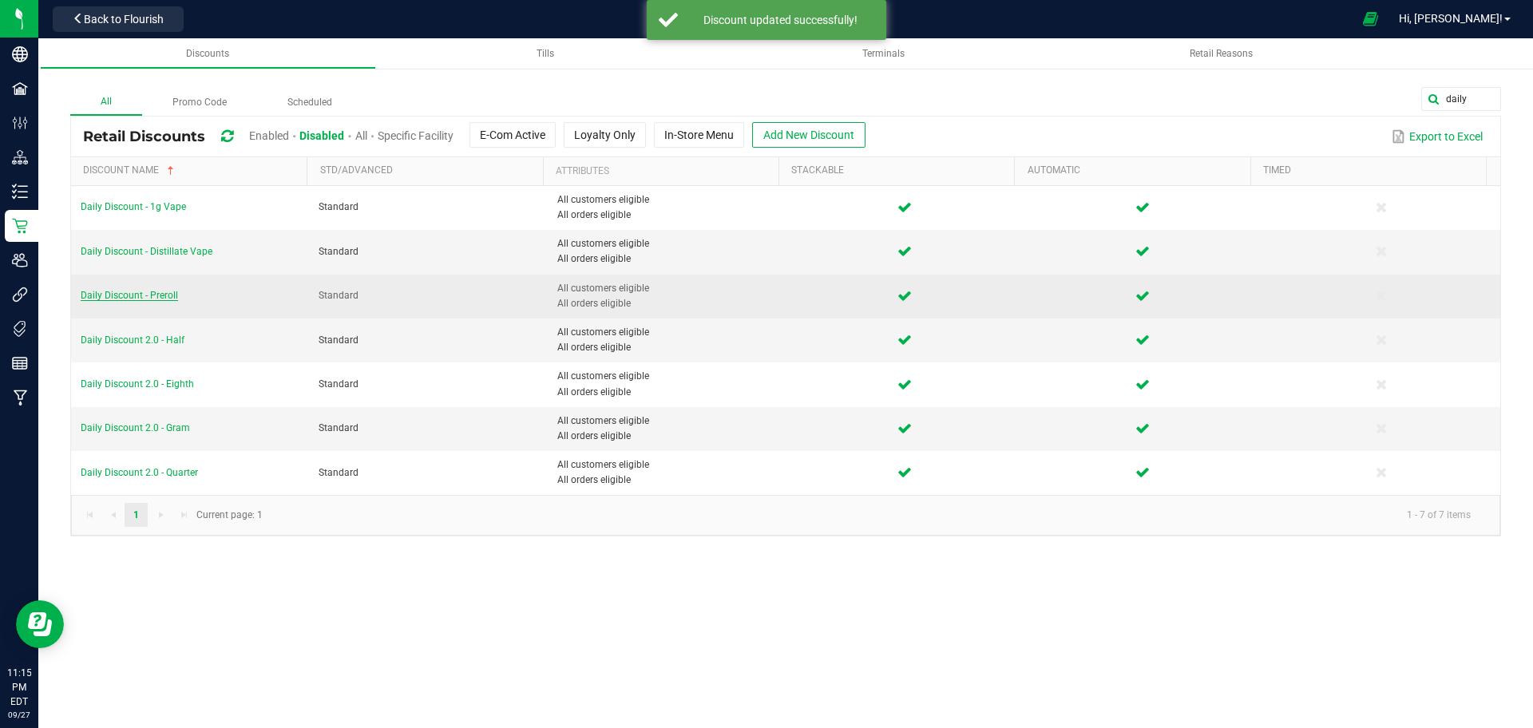
click at [162, 299] on span "Daily Discount - Preroll" at bounding box center [129, 295] width 97 height 11
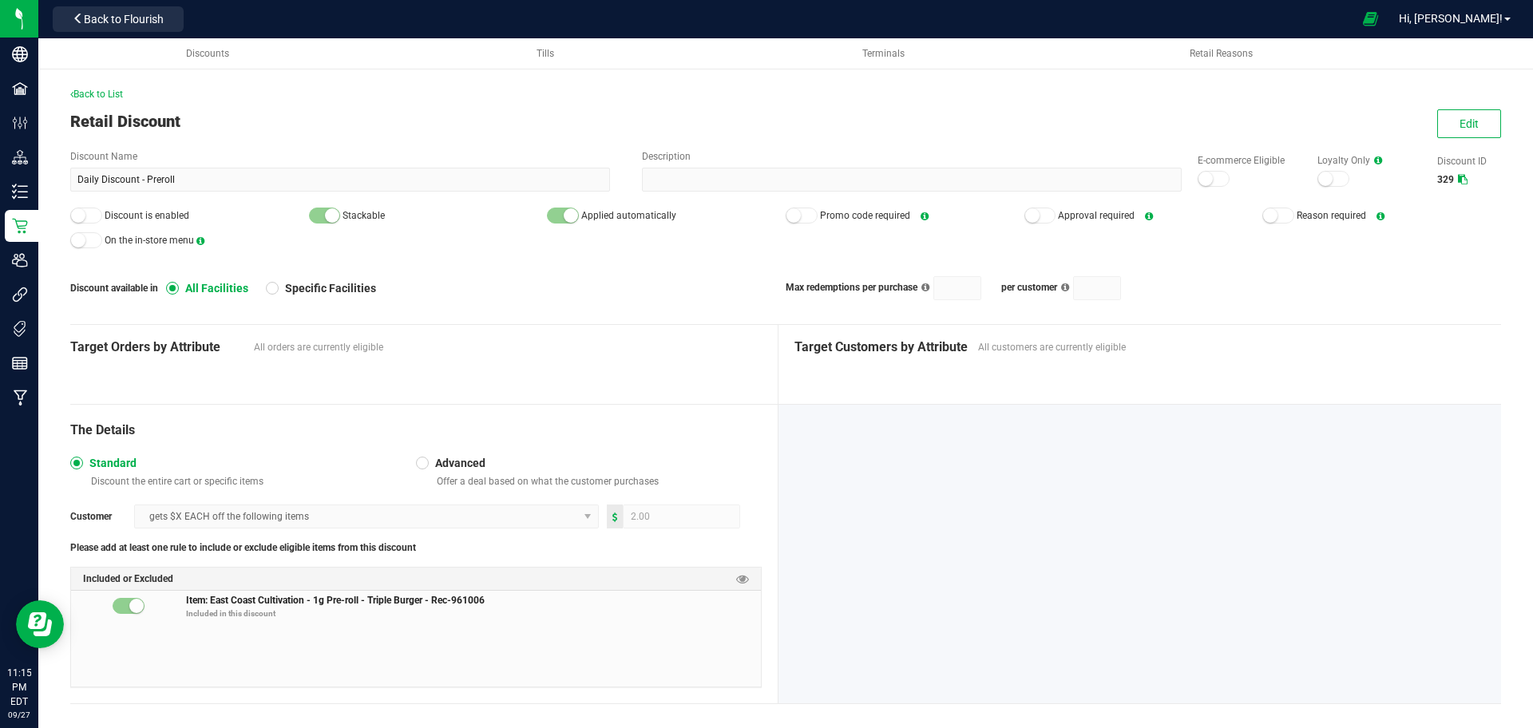
click at [1423, 133] on div "Edit" at bounding box center [1462, 123] width 78 height 29
click at [1460, 123] on span "Edit" at bounding box center [1469, 123] width 19 height 13
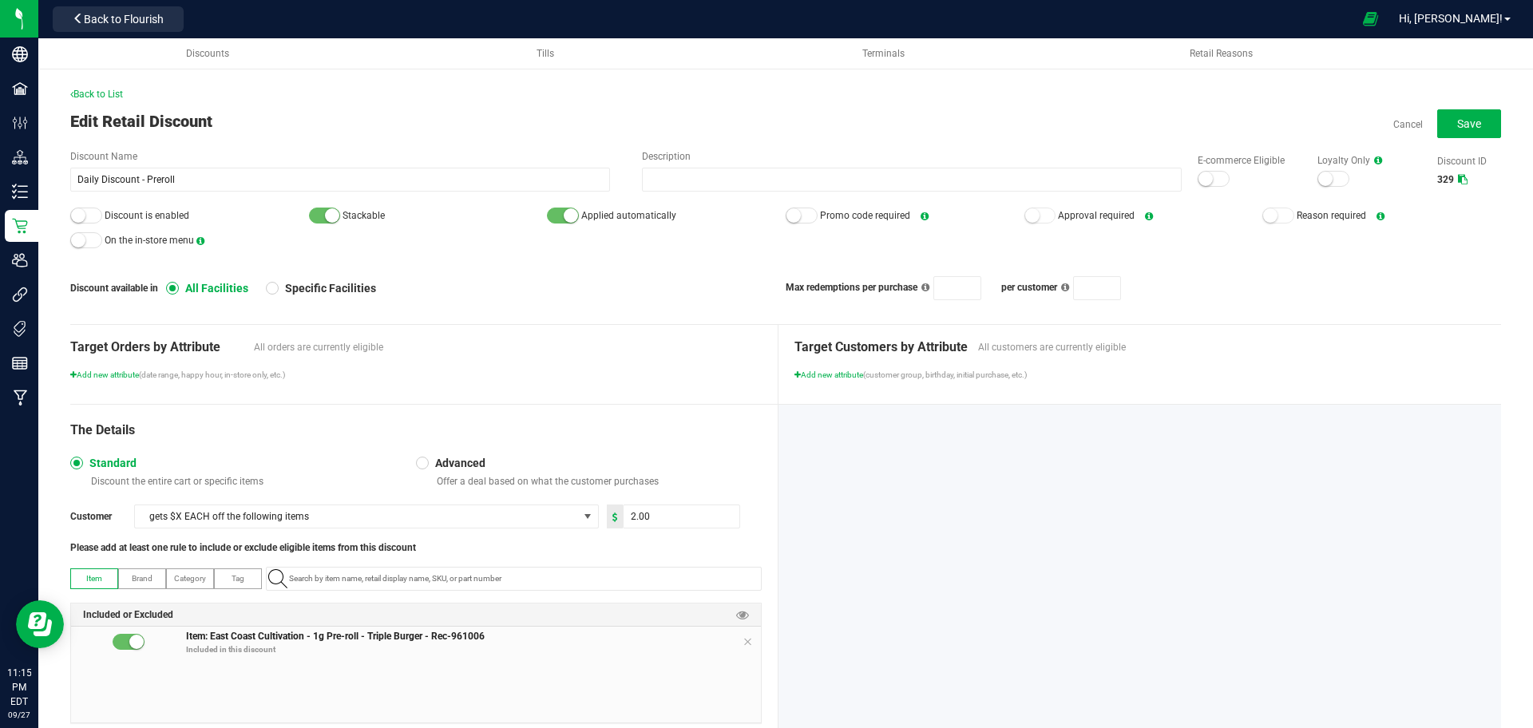
click at [1199, 181] on div at bounding box center [1214, 179] width 32 height 16
click at [97, 216] on div at bounding box center [86, 216] width 32 height 16
click at [1469, 122] on button "Save" at bounding box center [1470, 123] width 64 height 29
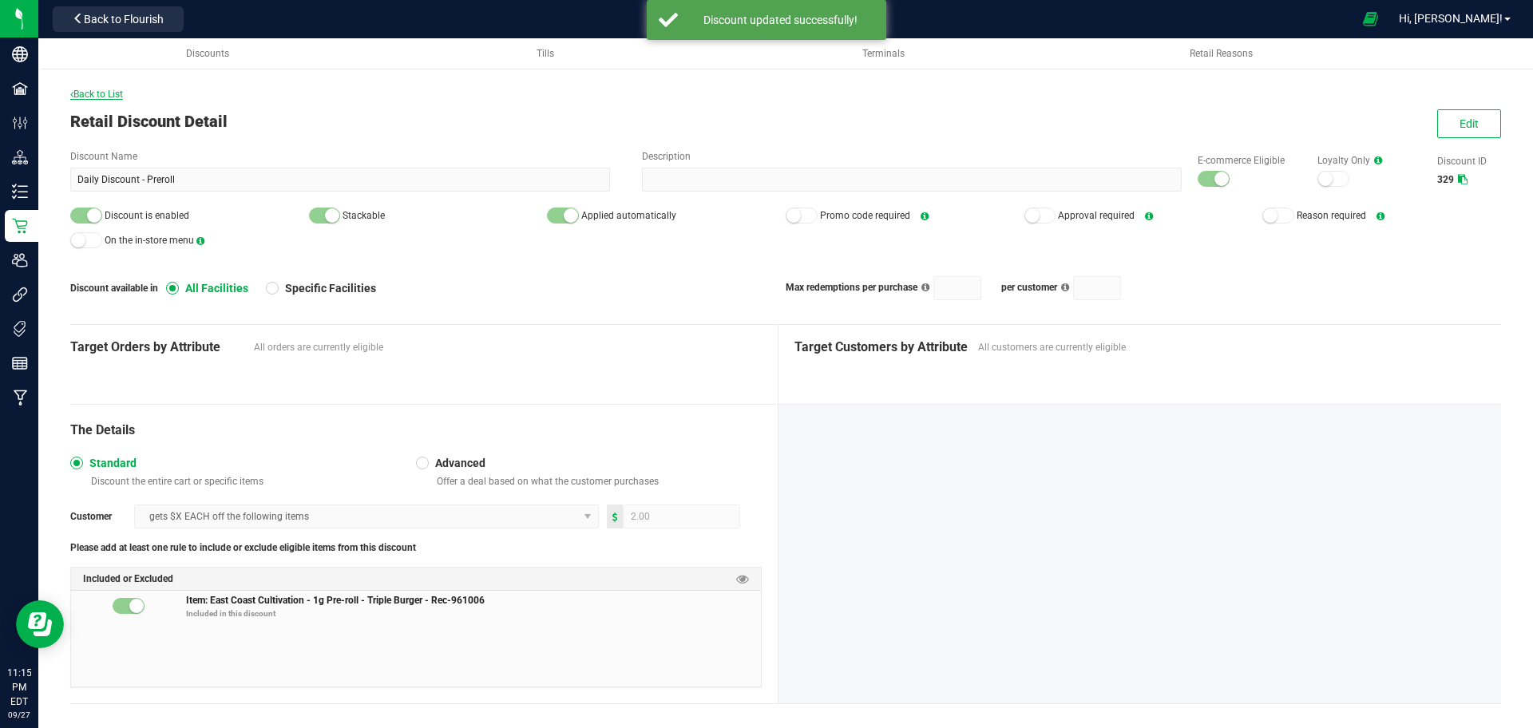
click at [108, 93] on span "Back to List" at bounding box center [96, 94] width 53 height 11
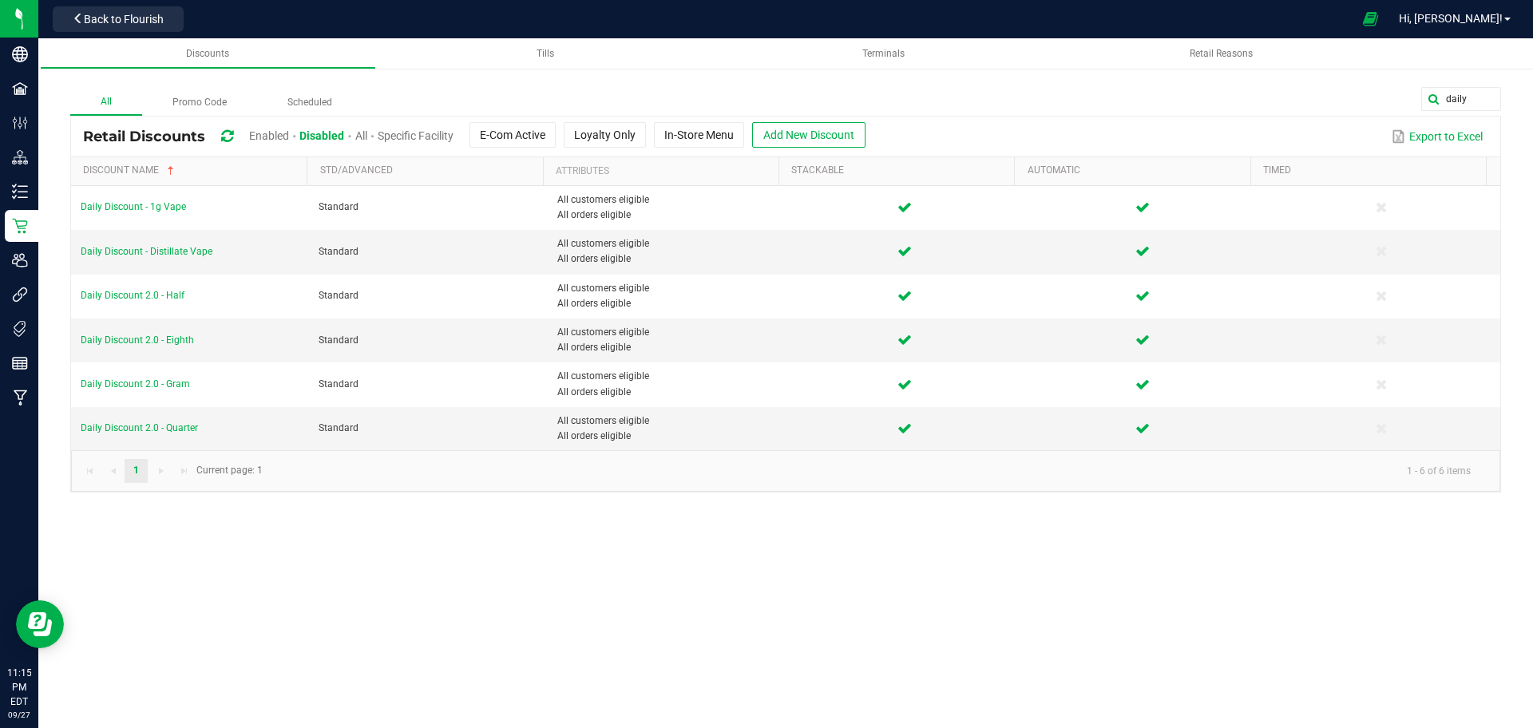
click at [252, 132] on span "Enabled" at bounding box center [269, 135] width 40 height 13
click at [1485, 95] on global-search-input-ngx "daily" at bounding box center [1382, 99] width 240 height 24
click at [1485, 95] on span at bounding box center [1487, 99] width 13 height 13
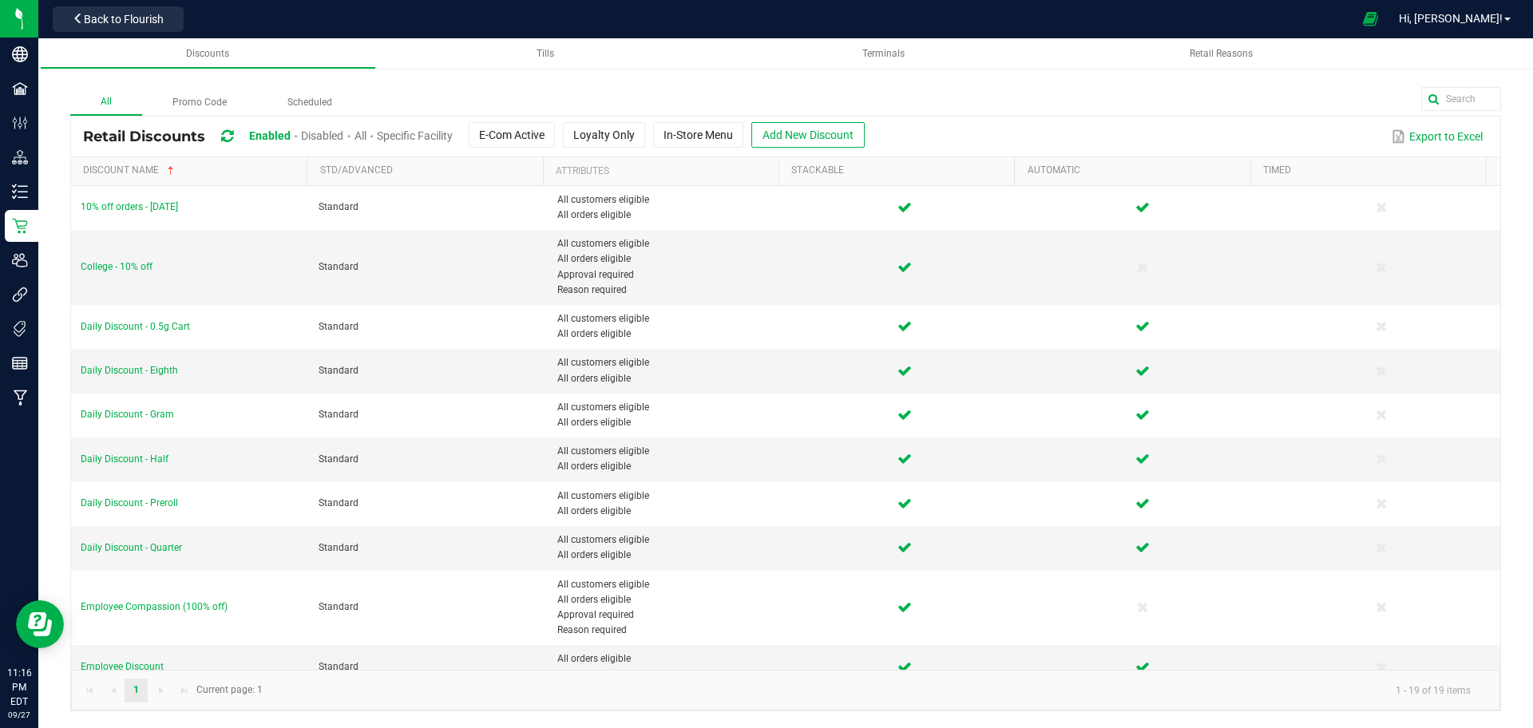
click at [336, 133] on span "Disabled" at bounding box center [322, 135] width 42 height 13
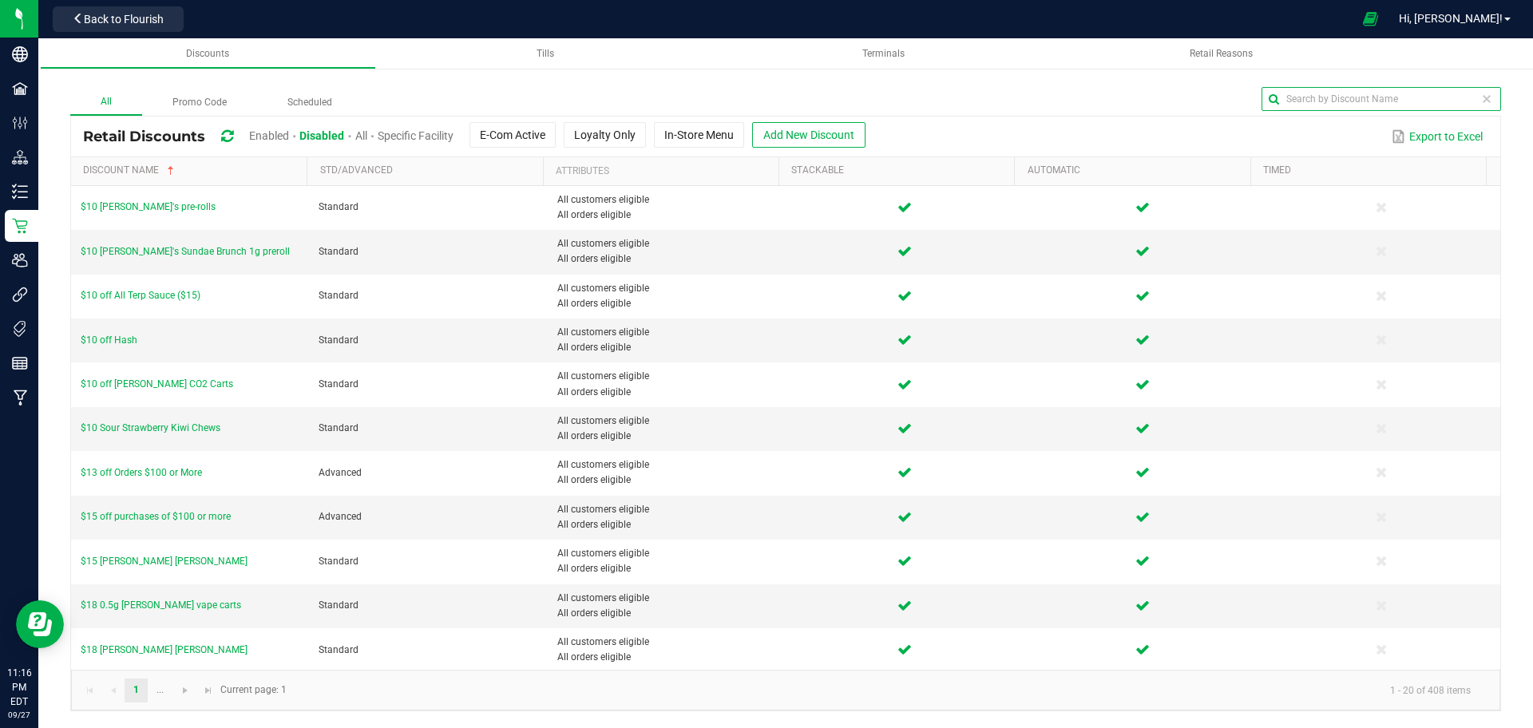
click at [1453, 98] on input "text" at bounding box center [1382, 99] width 240 height 24
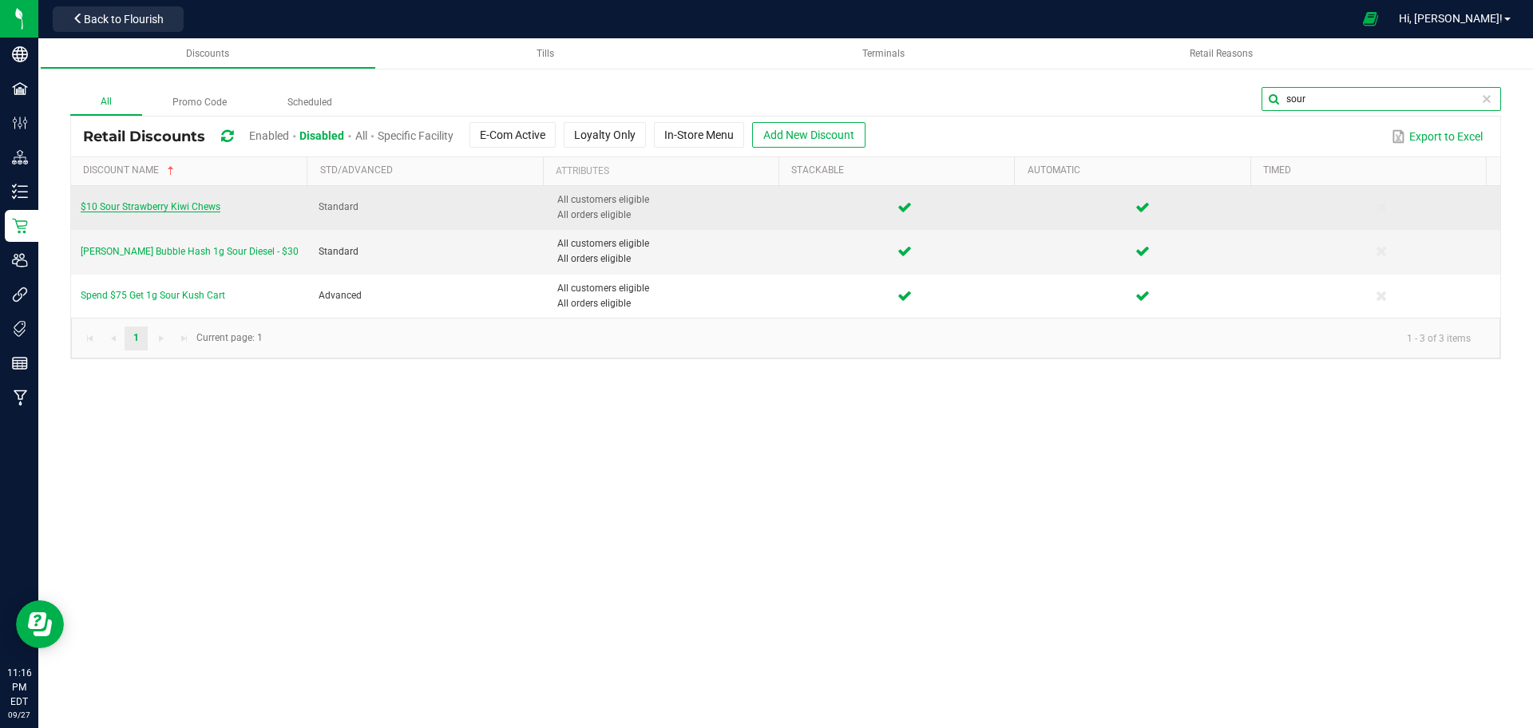
type input "sour"
click at [146, 211] on span "$10 Sour Strawberry Kiwi Chews" at bounding box center [151, 206] width 140 height 11
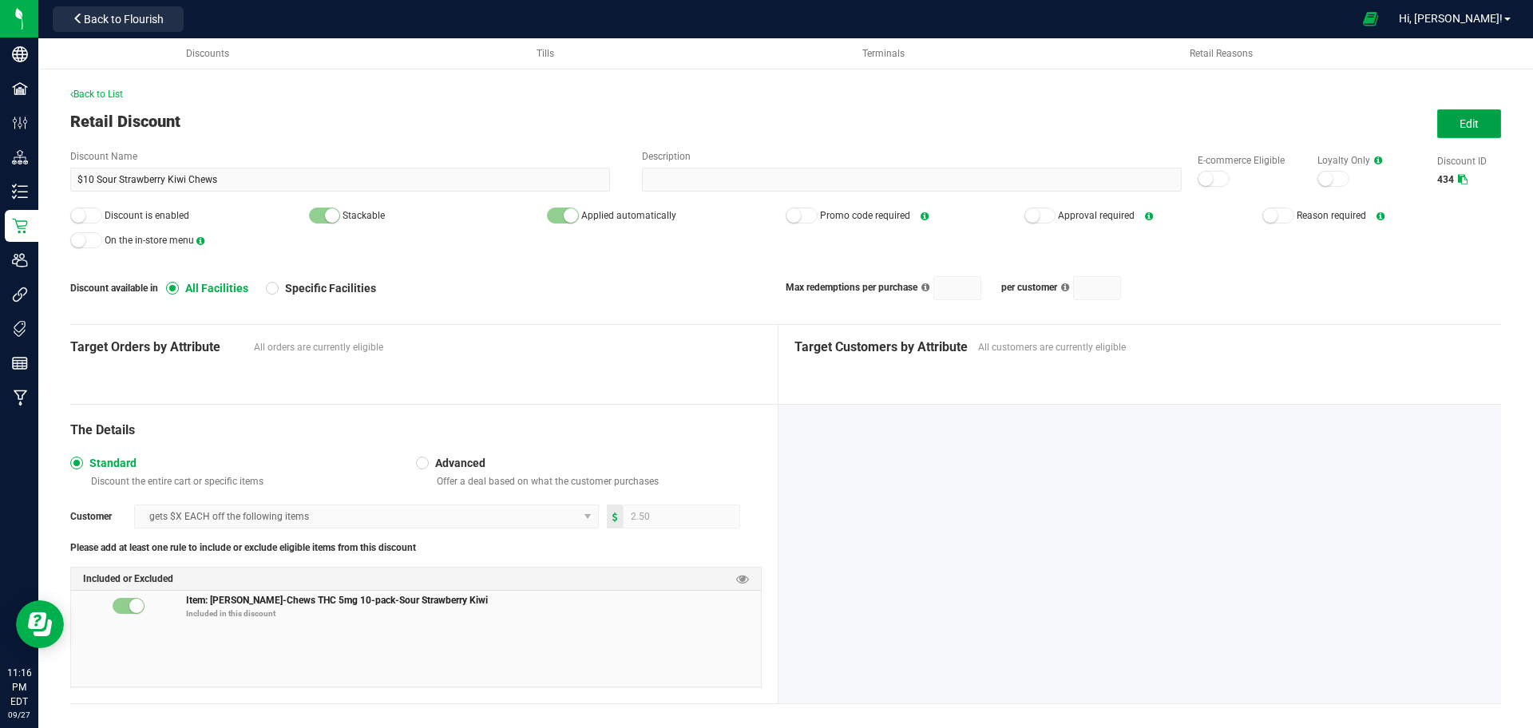
click at [1460, 118] on span "Edit" at bounding box center [1469, 123] width 19 height 13
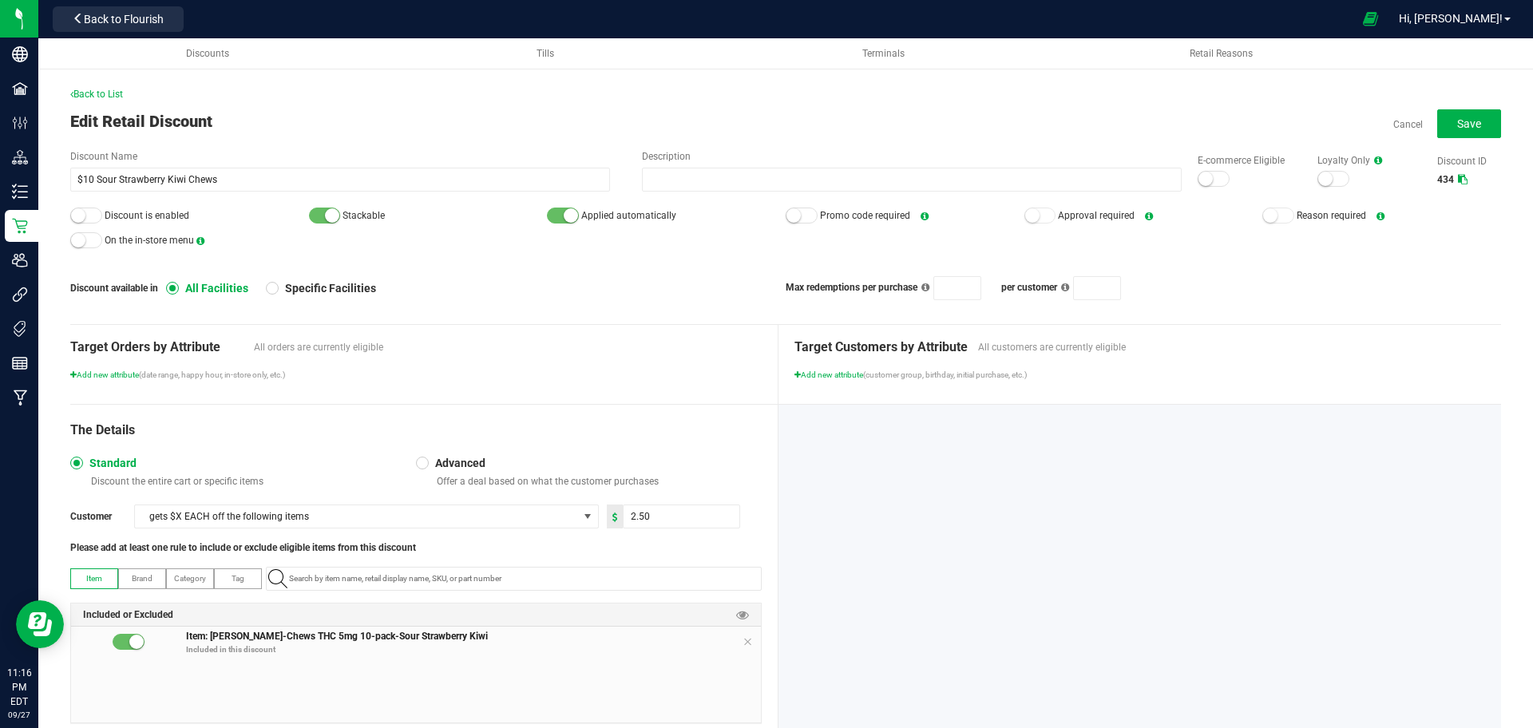
click at [1199, 173] on small at bounding box center [1206, 179] width 14 height 14
click at [81, 220] on small at bounding box center [78, 215] width 14 height 14
click at [1458, 126] on span "Save" at bounding box center [1470, 123] width 24 height 13
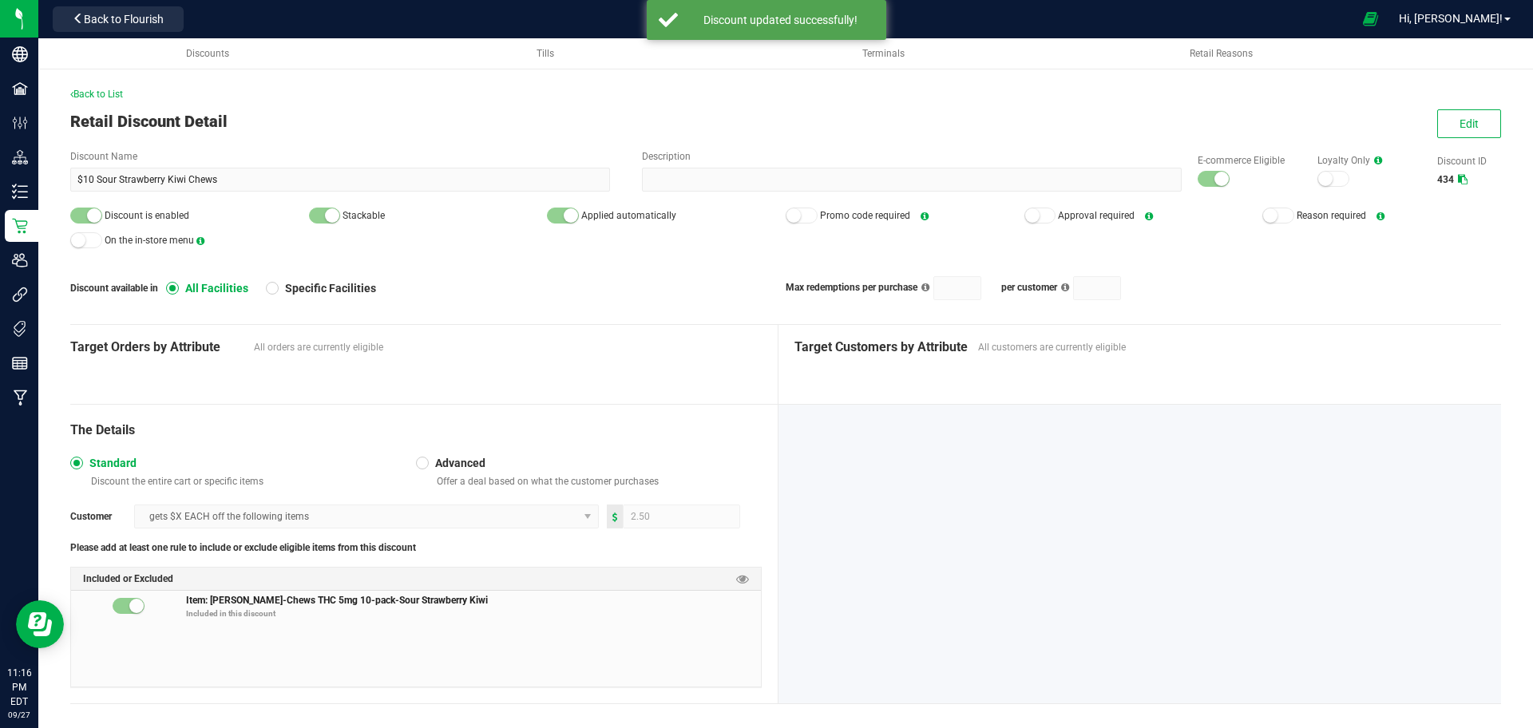
click at [1422, 140] on div "Back to List Retail Discount Detail Edit Discount Name $10 Sour Strawberry Kiwi…" at bounding box center [785, 407] width 1431 height 641
click at [1460, 122] on span "Edit" at bounding box center [1469, 123] width 19 height 13
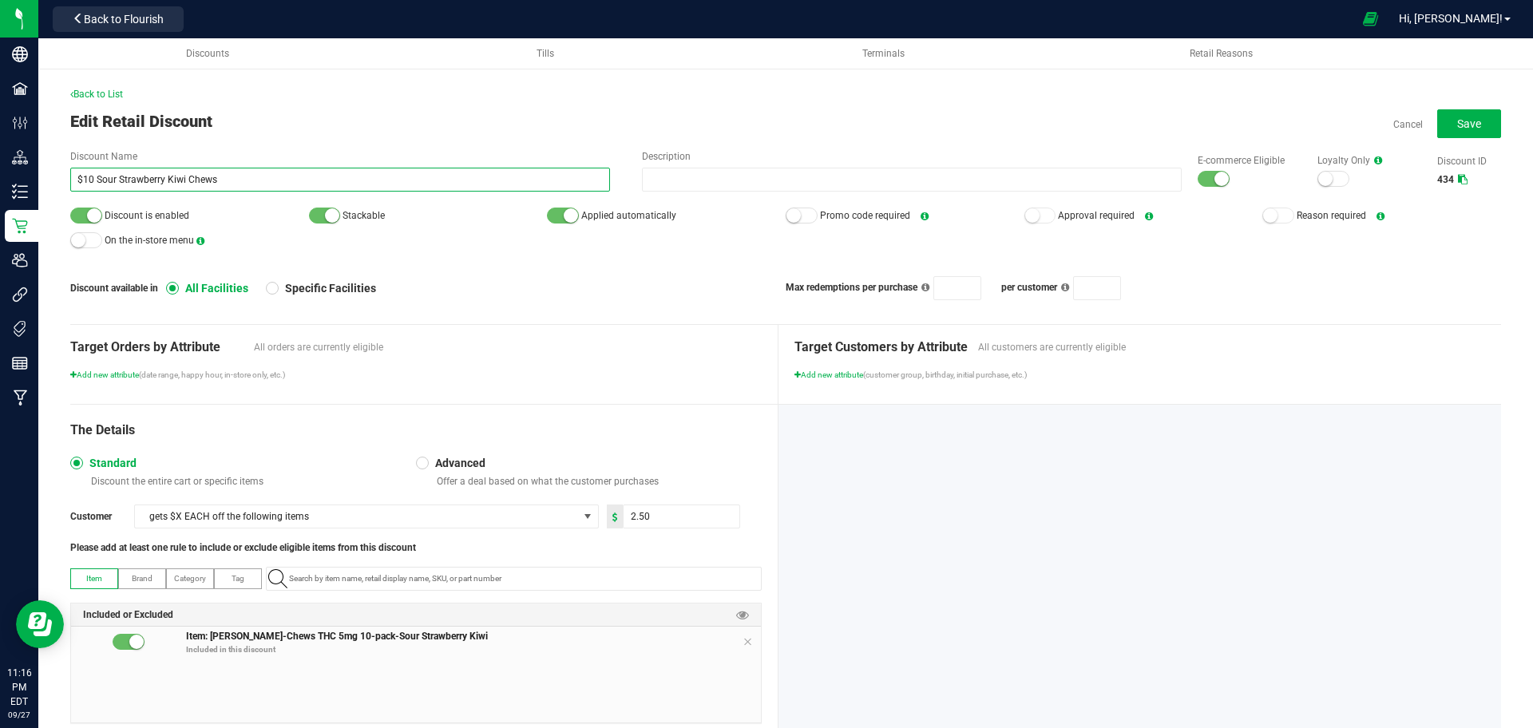
click at [97, 174] on input "$10 Sour Strawberry Kiwi Chews" at bounding box center [340, 180] width 540 height 24
click at [242, 176] on input "Sour Strawberry Kiwi Chews" at bounding box center [340, 180] width 540 height 24
type input "Sour Strawberry Kiwi Chews - $10"
click at [1438, 115] on button "Save" at bounding box center [1470, 123] width 64 height 29
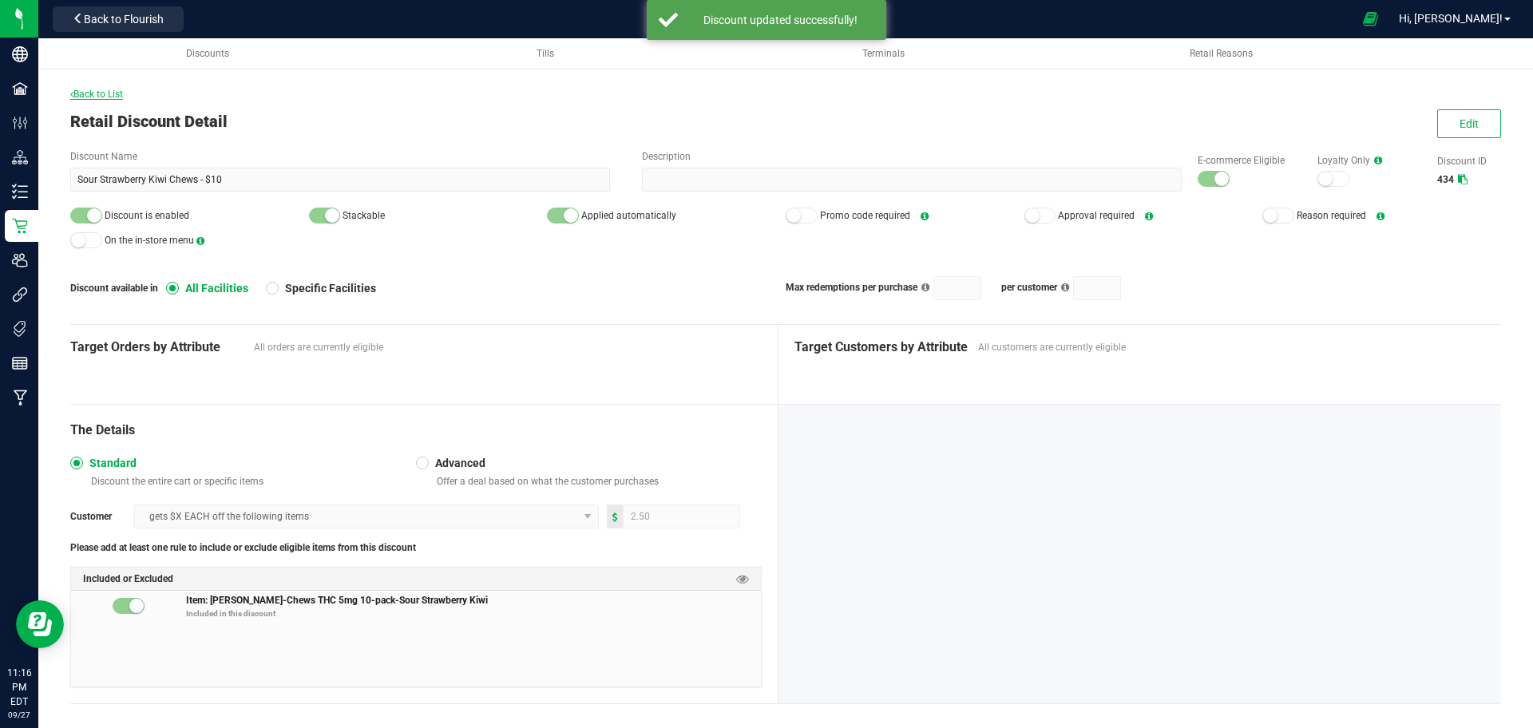
click at [113, 99] on span "Back to List" at bounding box center [96, 94] width 53 height 11
